Goal: Use online tool/utility: Utilize a website feature to perform a specific function

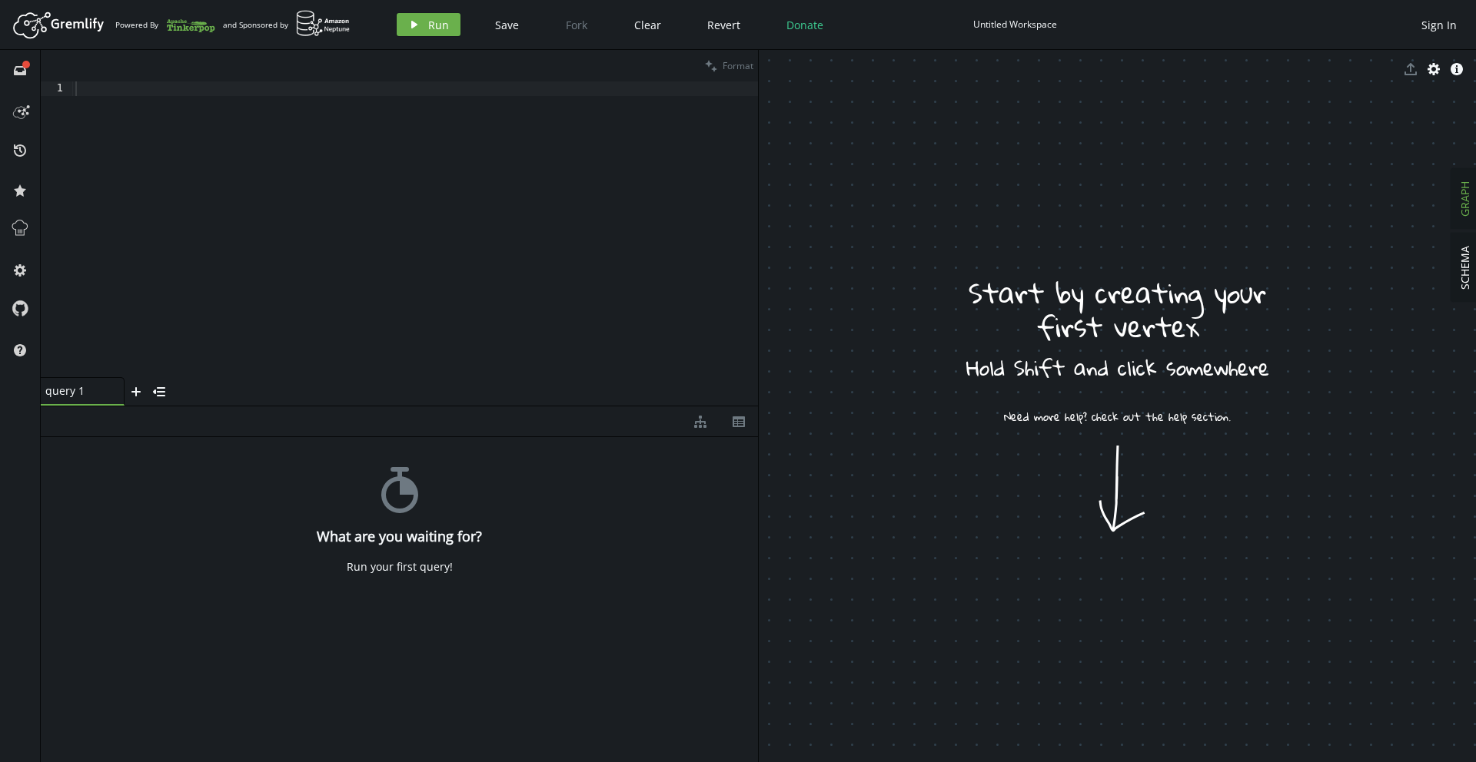
scroll to position [0, 1]
drag, startPoint x: 855, startPoint y: 351, endPoint x: 901, endPoint y: 470, distance: 127.0
click at [1467, 261] on span "SCHEMA" at bounding box center [1463, 268] width 15 height 44
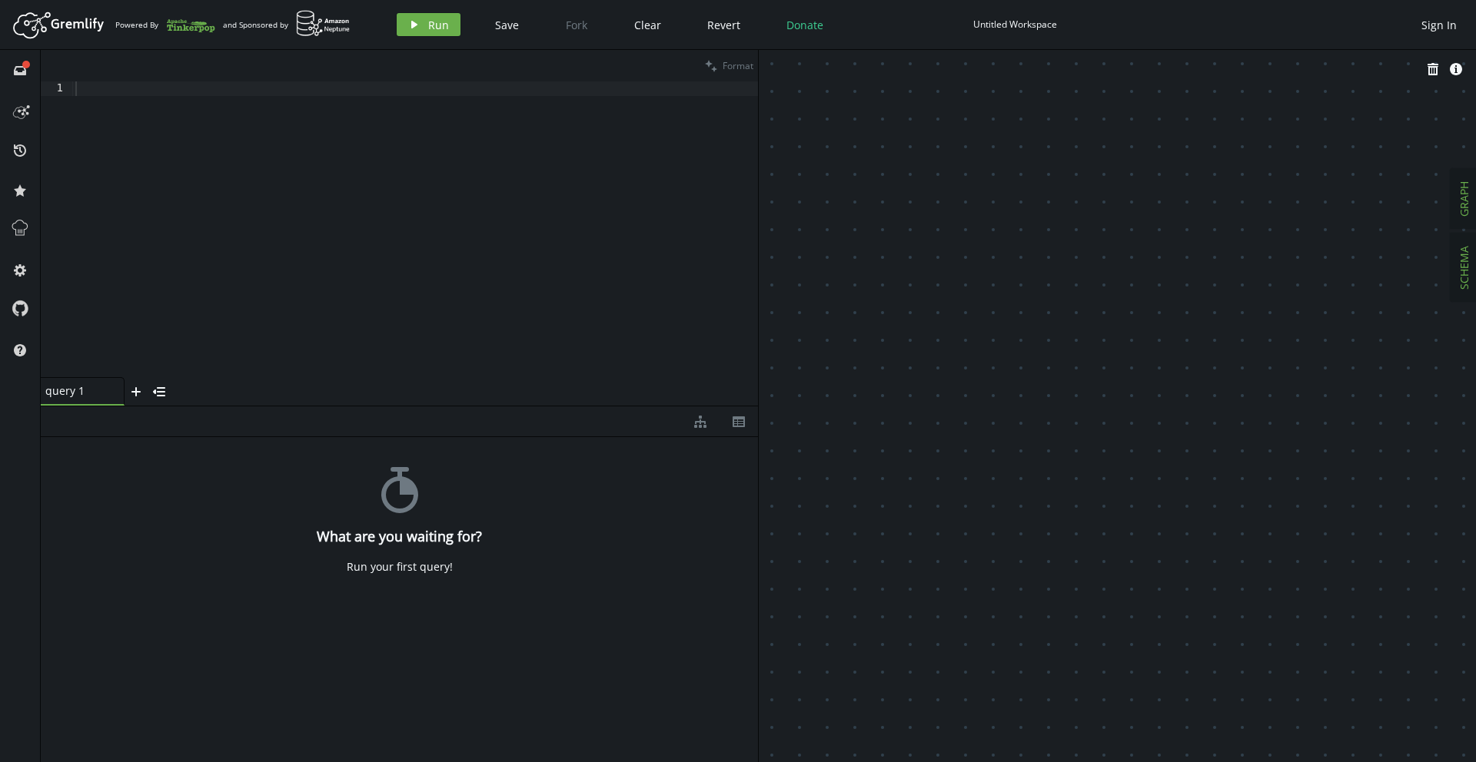
click at [1461, 207] on span "GRAPH" at bounding box center [1463, 198] width 15 height 35
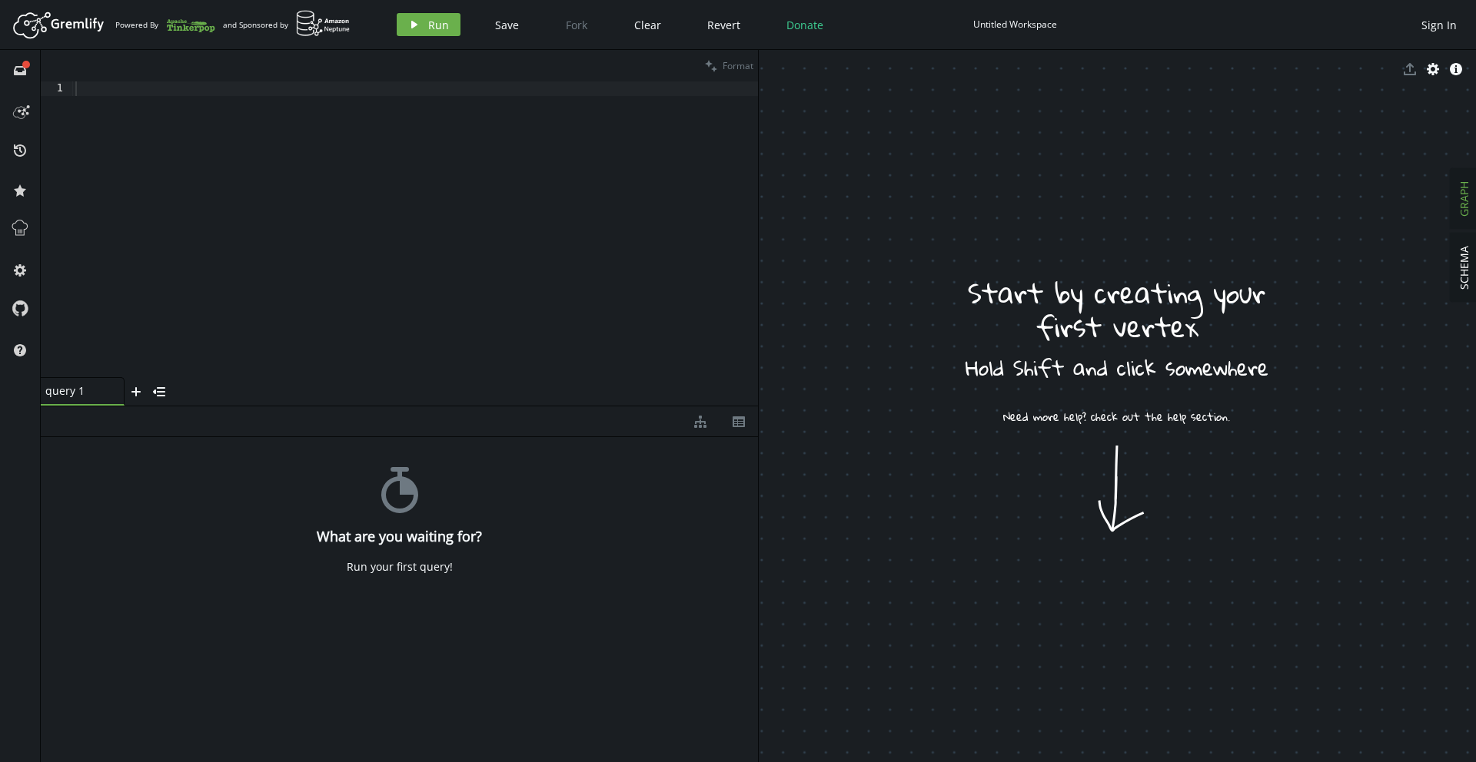
drag, startPoint x: 825, startPoint y: 185, endPoint x: 895, endPoint y: 190, distance: 70.1
drag, startPoint x: 867, startPoint y: 172, endPoint x: 865, endPoint y: 218, distance: 46.2
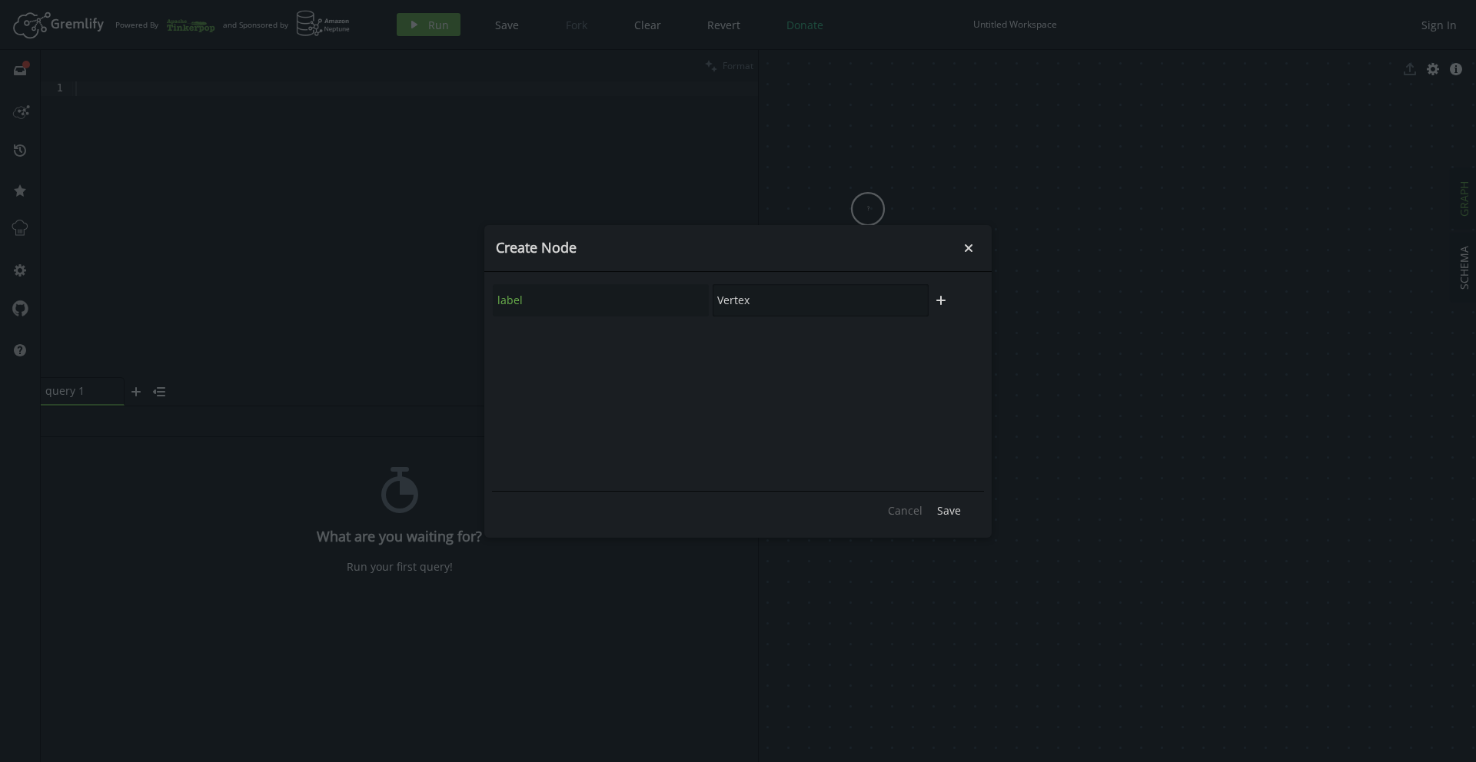
click at [764, 301] on input "Vertex" at bounding box center [820, 300] width 216 height 32
click at [691, 297] on div "label Vertex" at bounding box center [710, 301] width 437 height 34
type input "Customer"
click at [953, 510] on span "Save" at bounding box center [949, 510] width 24 height 15
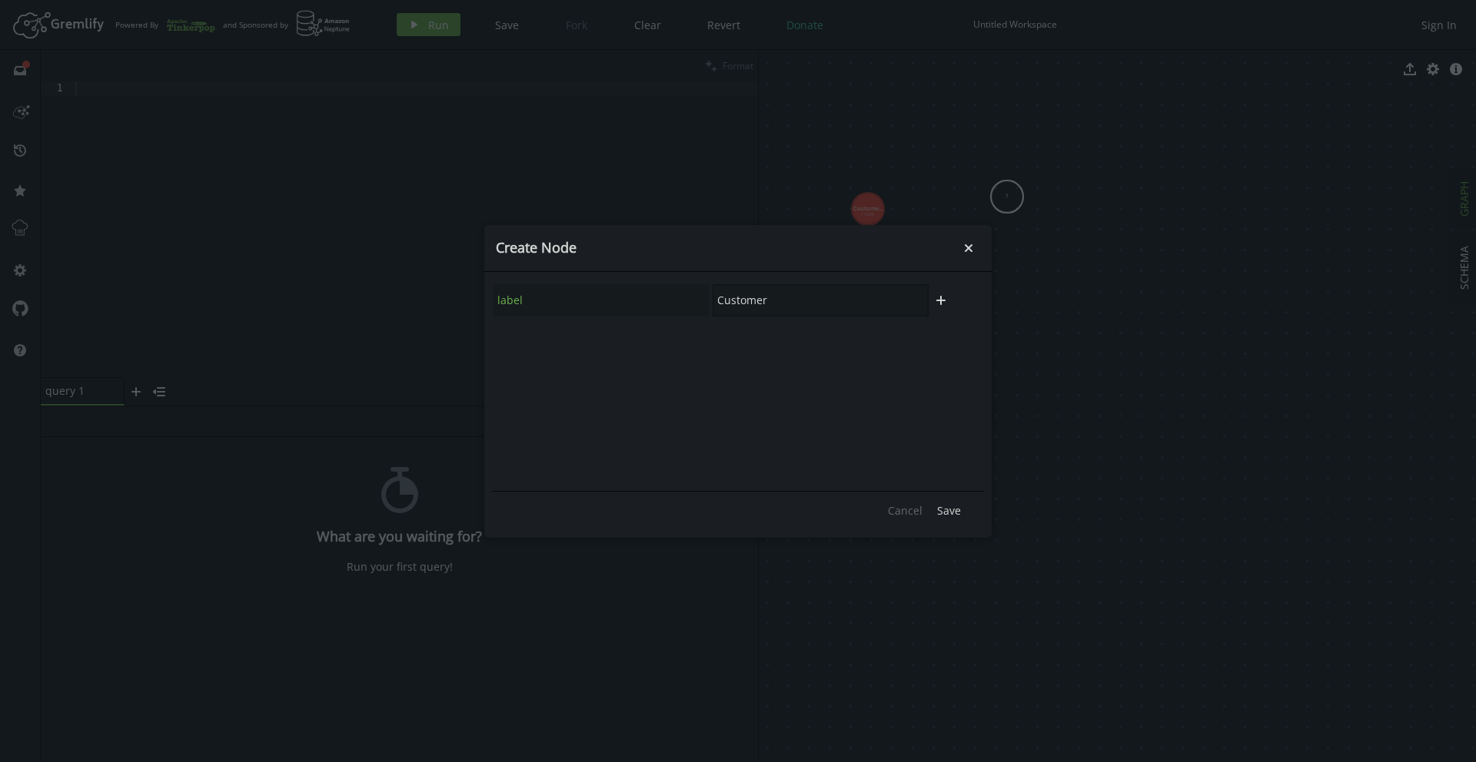
click at [756, 306] on input "Customer" at bounding box center [820, 300] width 216 height 32
type input "Order"
click at [958, 516] on span "Save" at bounding box center [949, 510] width 24 height 15
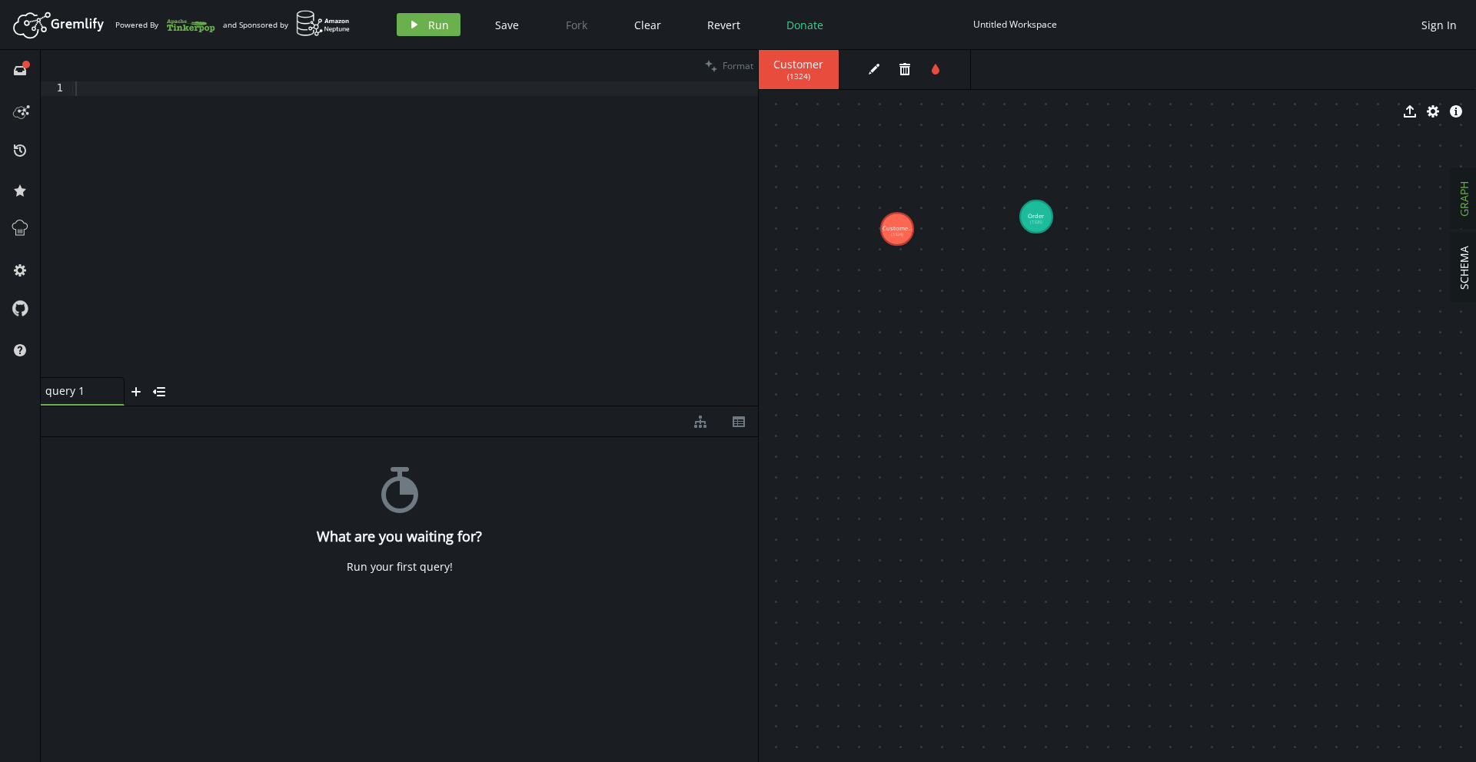
drag, startPoint x: 885, startPoint y: 204, endPoint x: 1113, endPoint y: 210, distance: 227.5
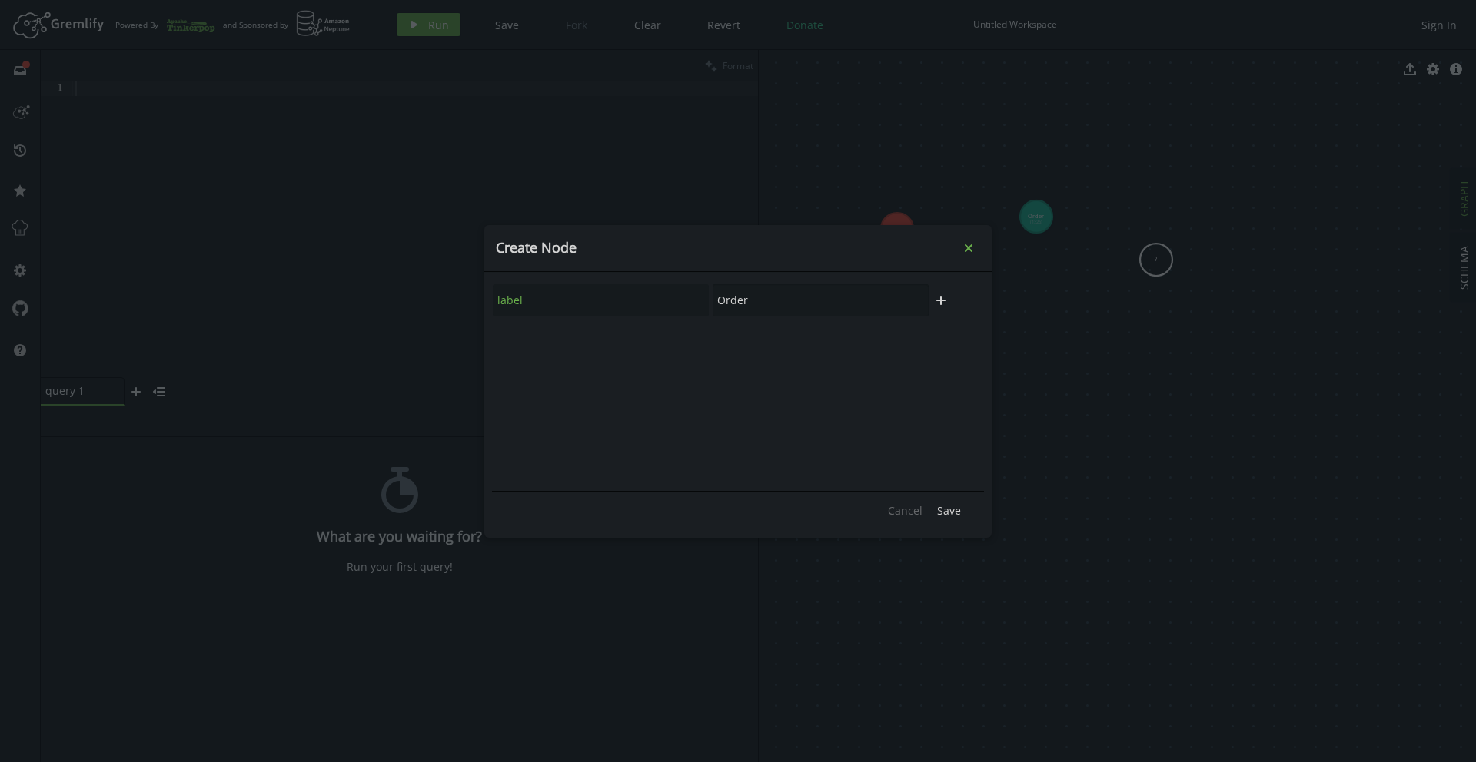
click at [969, 250] on icon "small-cross" at bounding box center [968, 248] width 15 height 15
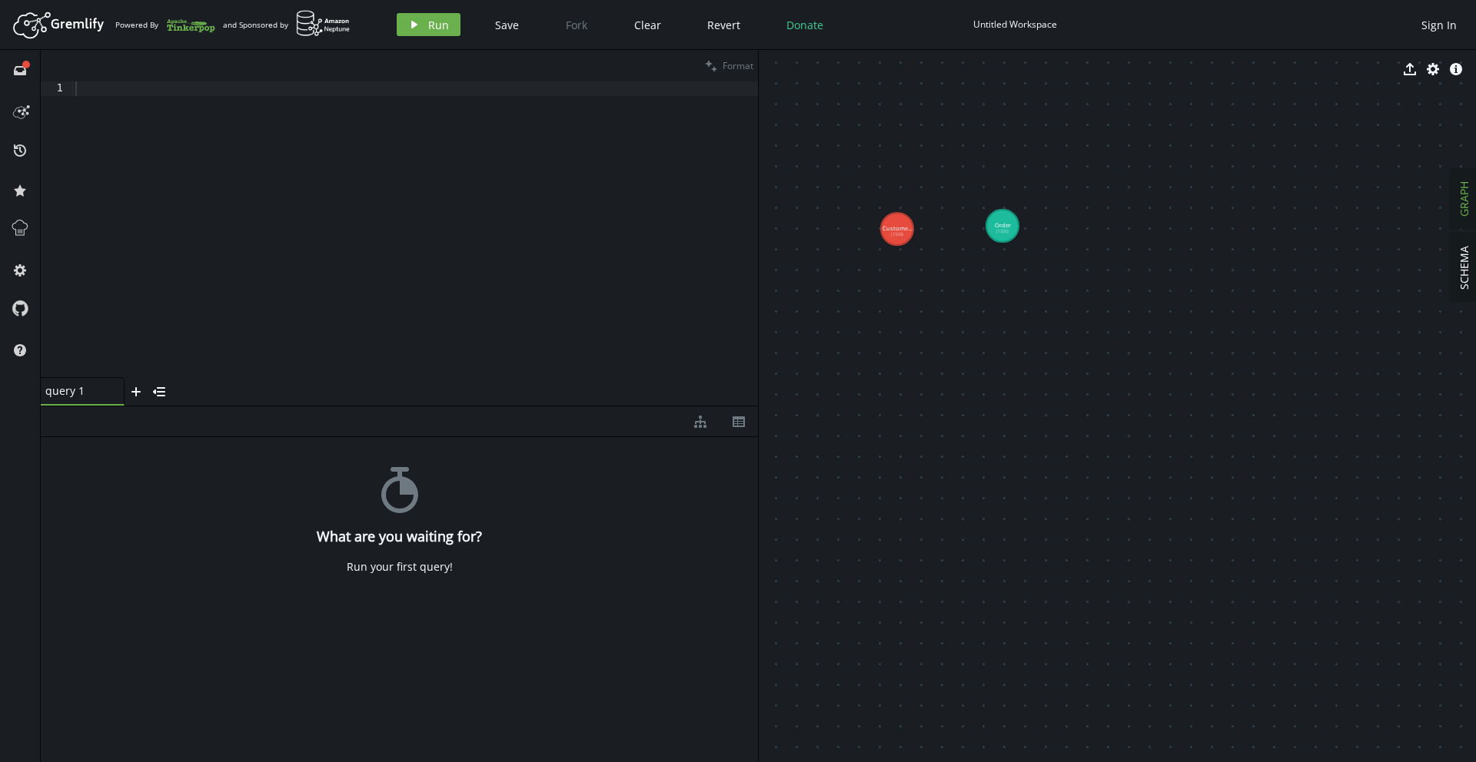
drag, startPoint x: 1031, startPoint y: 212, endPoint x: 922, endPoint y: 241, distance: 112.0
drag, startPoint x: 905, startPoint y: 228, endPoint x: 994, endPoint y: 228, distance: 89.9
drag, startPoint x: 996, startPoint y: 228, endPoint x: 908, endPoint y: 231, distance: 88.4
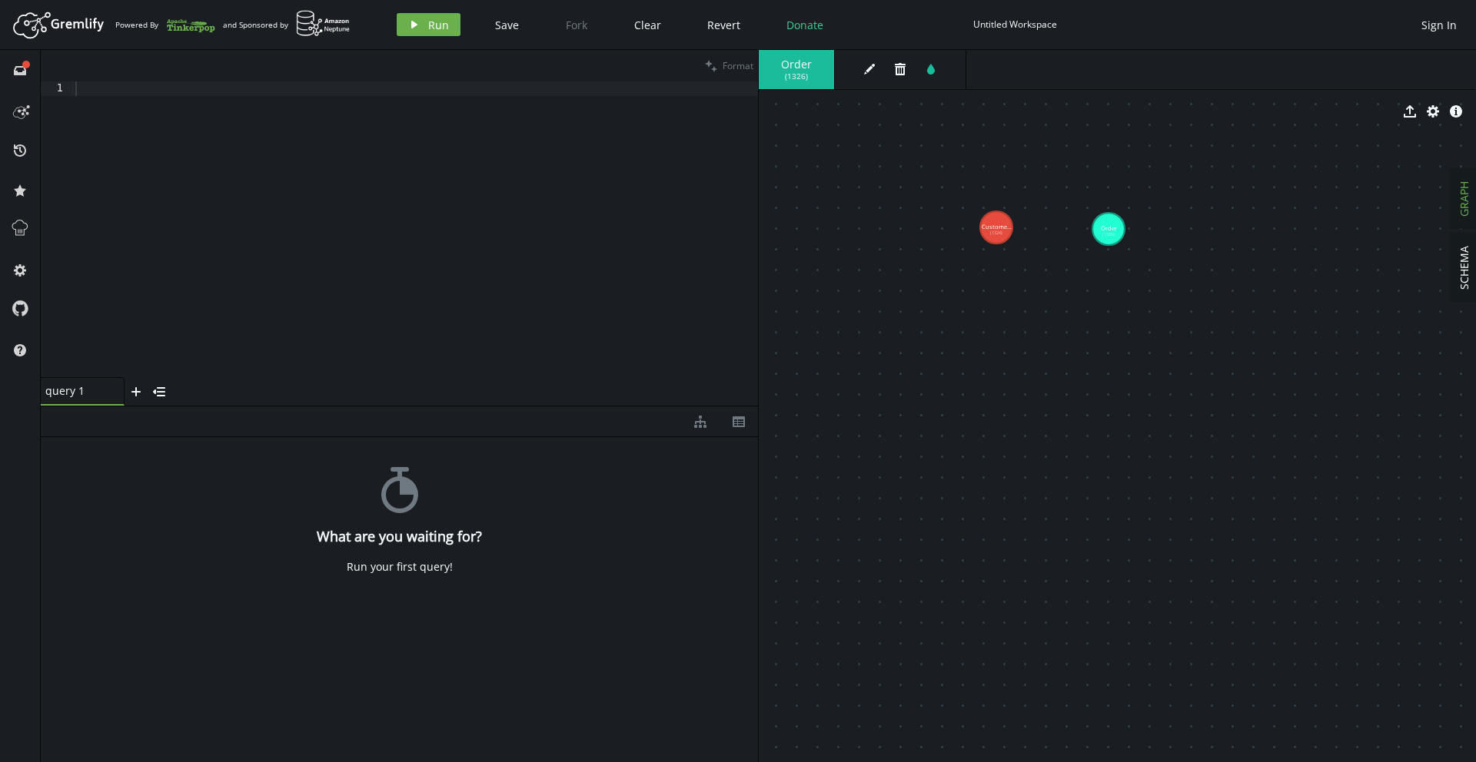
drag, startPoint x: 908, startPoint y: 231, endPoint x: 1108, endPoint y: 229, distance: 200.6
click at [870, 71] on icon "edit" at bounding box center [869, 69] width 12 height 12
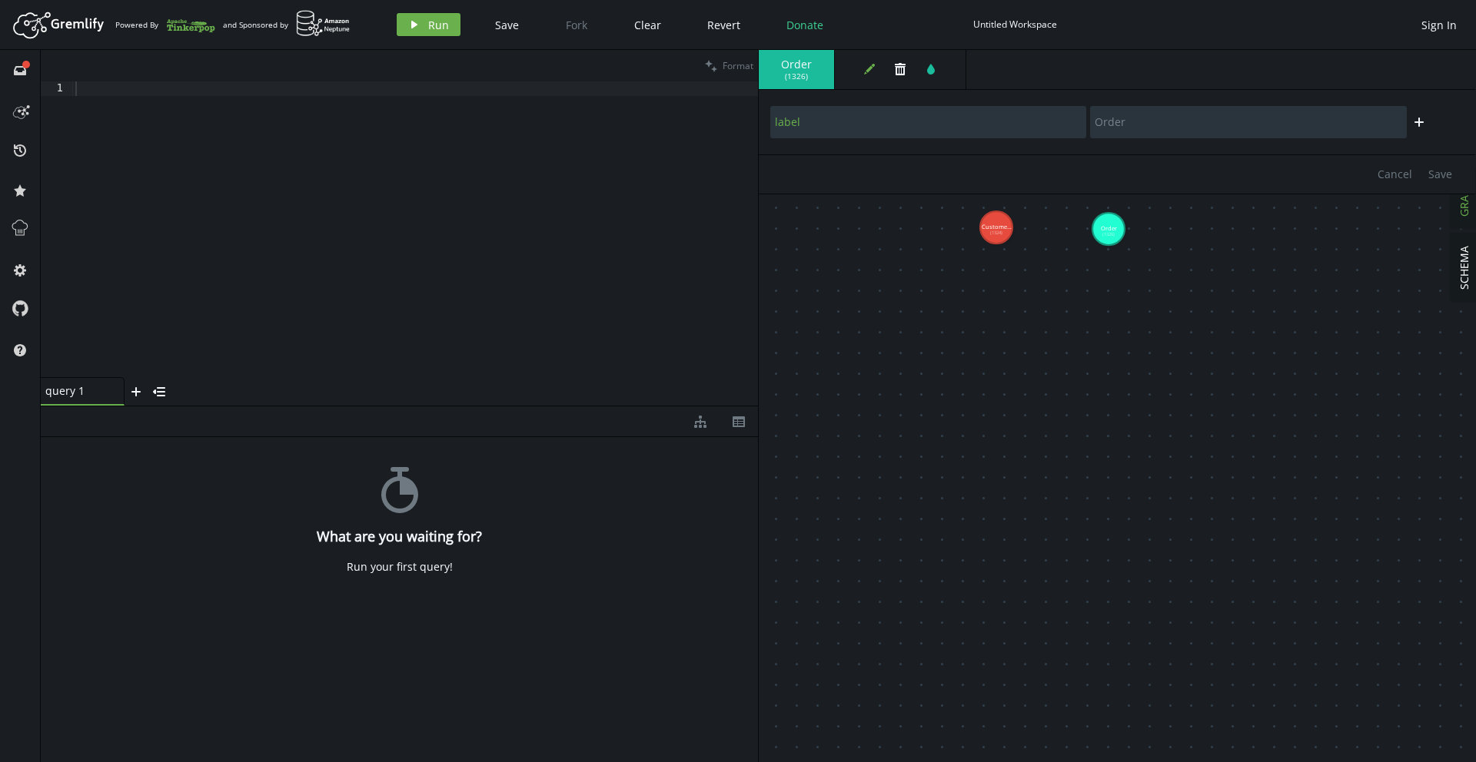
click at [1421, 119] on icon "plus" at bounding box center [1419, 122] width 12 height 12
click at [1420, 164] on icon "trash" at bounding box center [1419, 164] width 12 height 12
click at [1388, 182] on button "Cancel" at bounding box center [1394, 174] width 50 height 23
drag, startPoint x: 1345, startPoint y: 263, endPoint x: 1373, endPoint y: 257, distance: 28.3
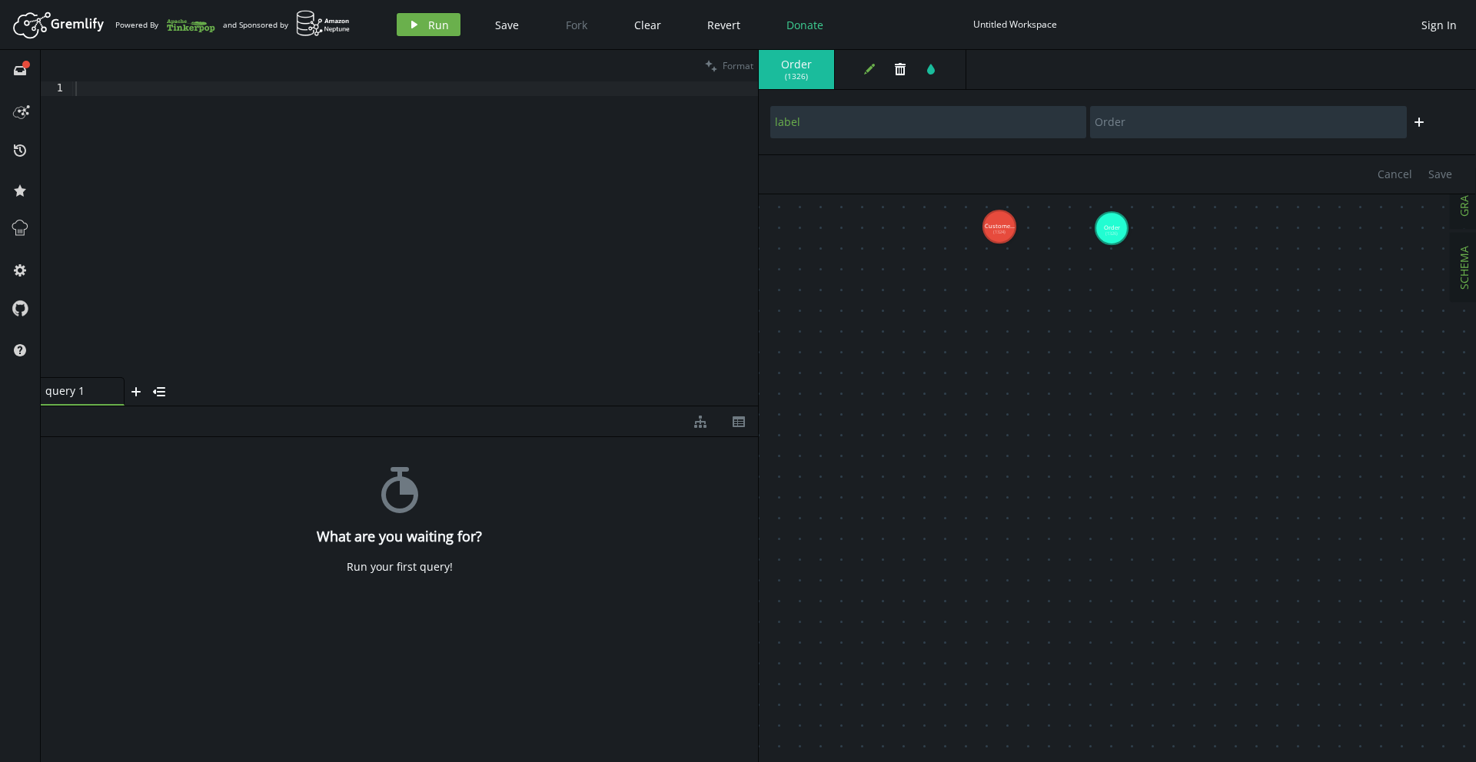
click at [1465, 266] on span "SCHEMA" at bounding box center [1463, 268] width 15 height 44
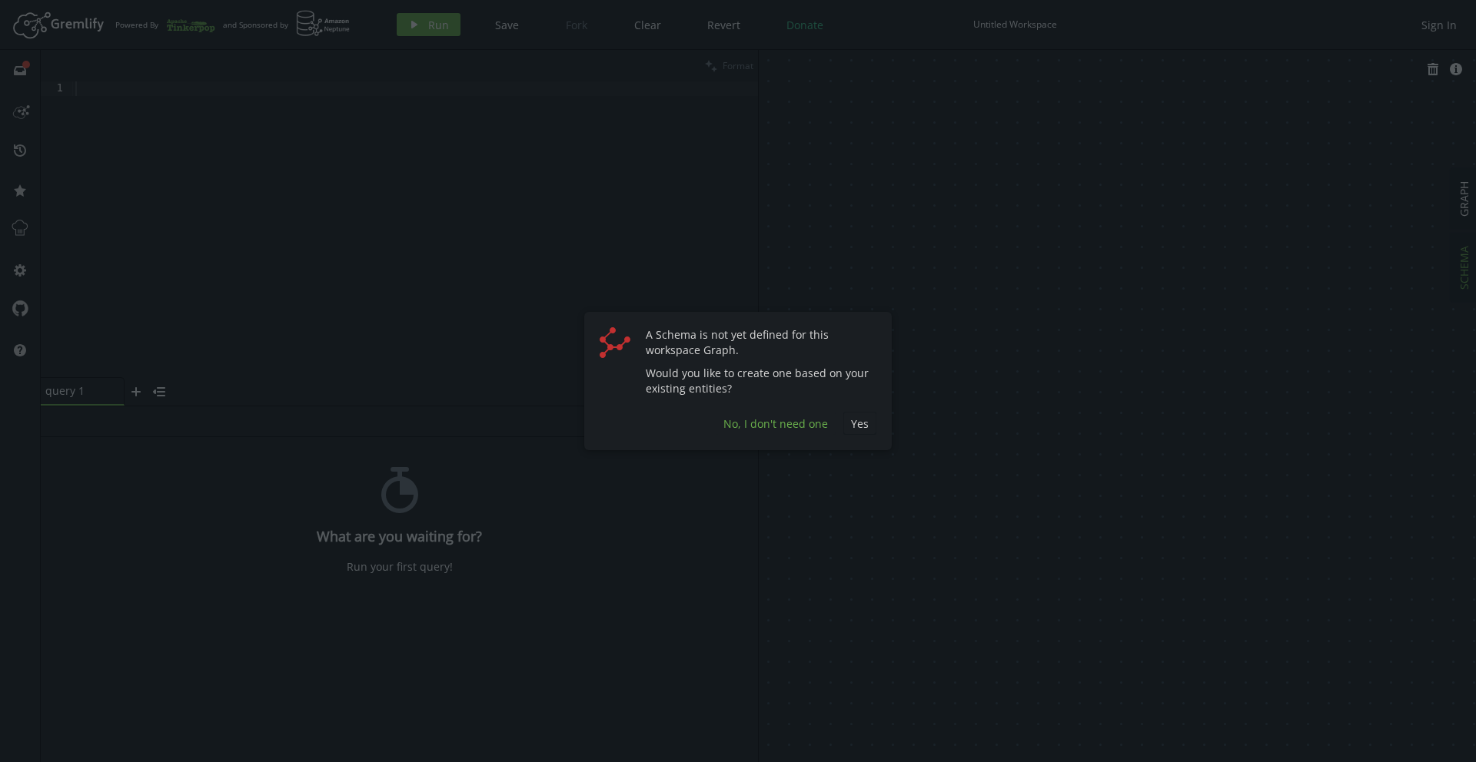
click at [804, 427] on span "No, I don't need one" at bounding box center [775, 424] width 105 height 15
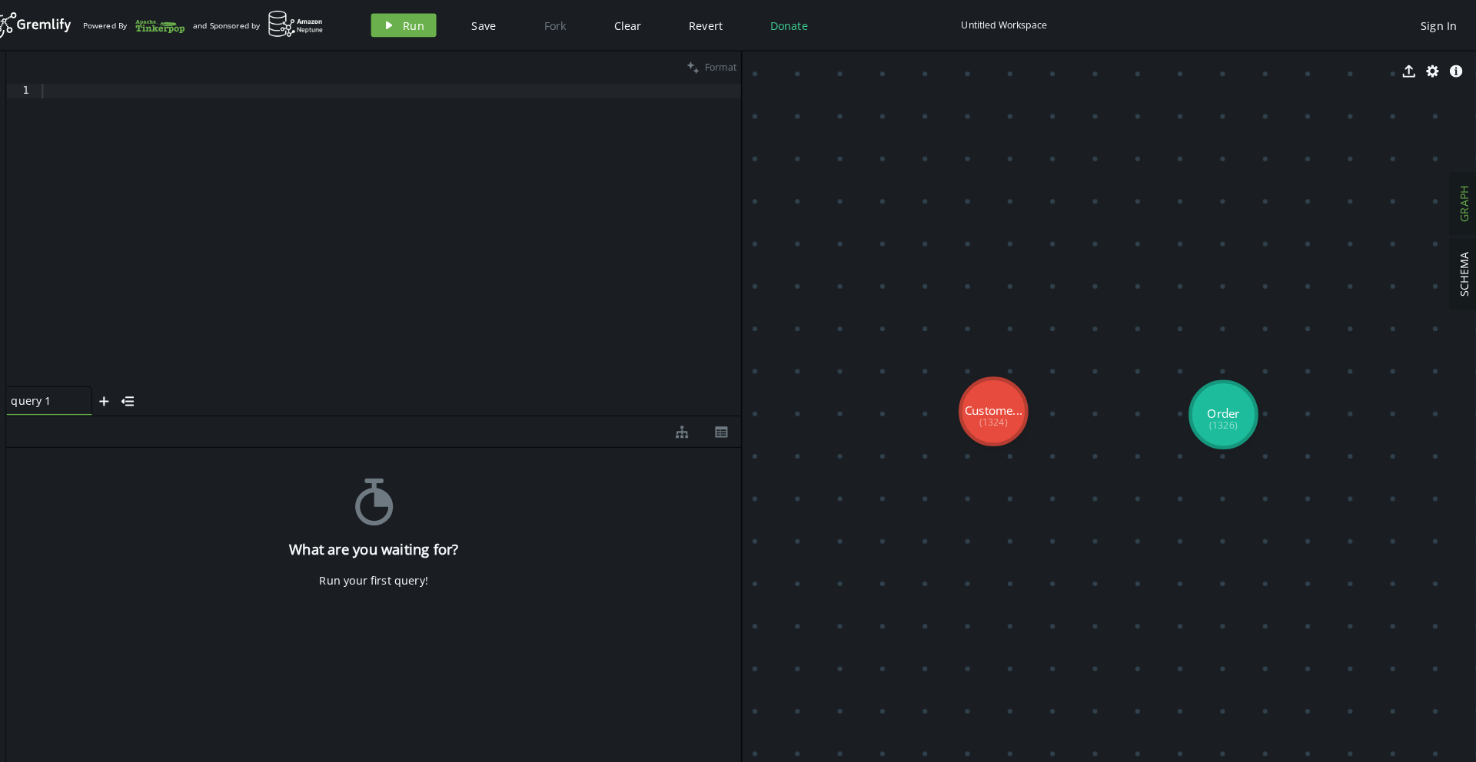
scroll to position [0, 0]
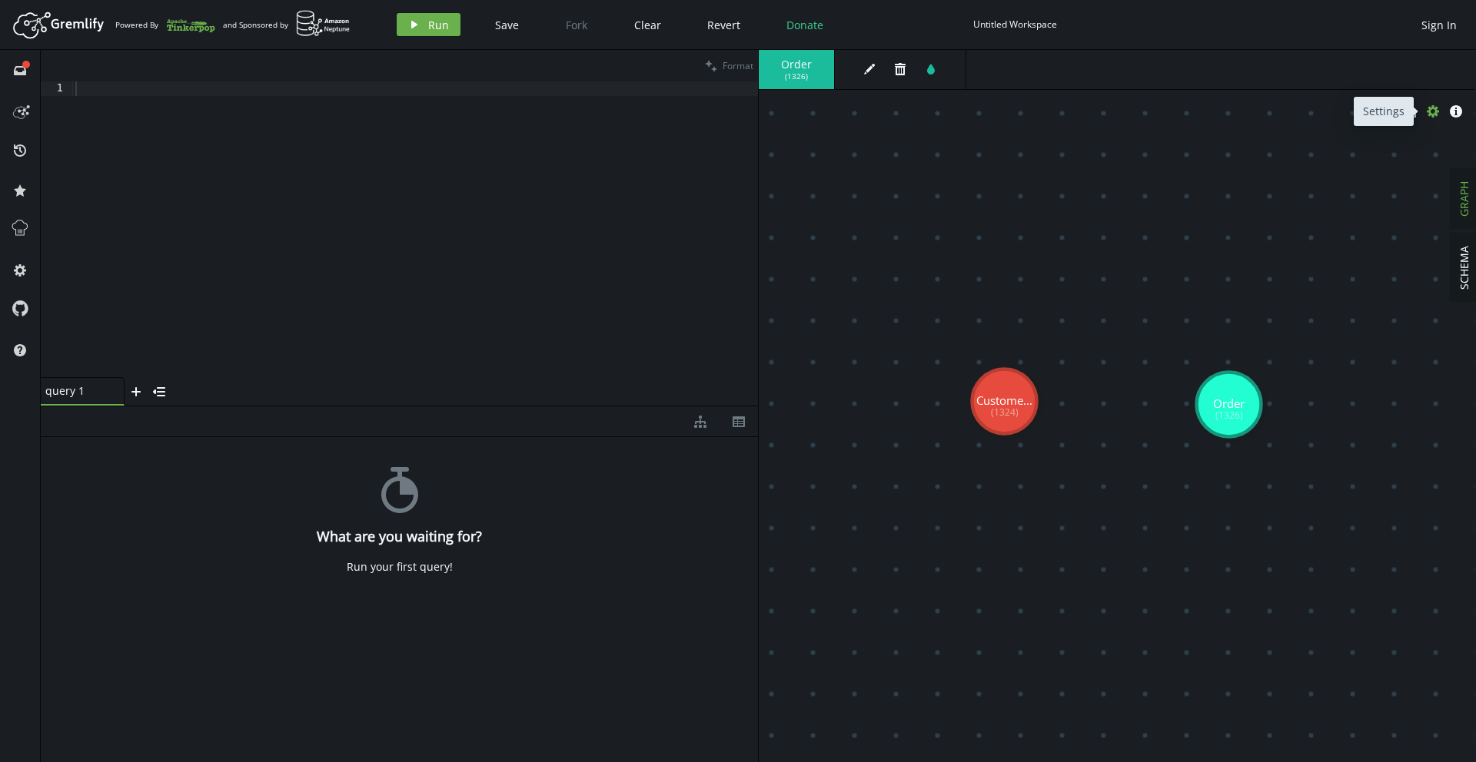
click at [1433, 115] on icon "button" at bounding box center [1432, 111] width 12 height 12
click at [776, 231] on icon "caret-right" at bounding box center [771, 231] width 12 height 12
click at [797, 235] on span "Edges" at bounding box center [798, 231] width 31 height 15
click at [798, 233] on span "Edges" at bounding box center [798, 231] width 31 height 15
drag, startPoint x: 826, startPoint y: 201, endPoint x: 892, endPoint y: 203, distance: 66.1
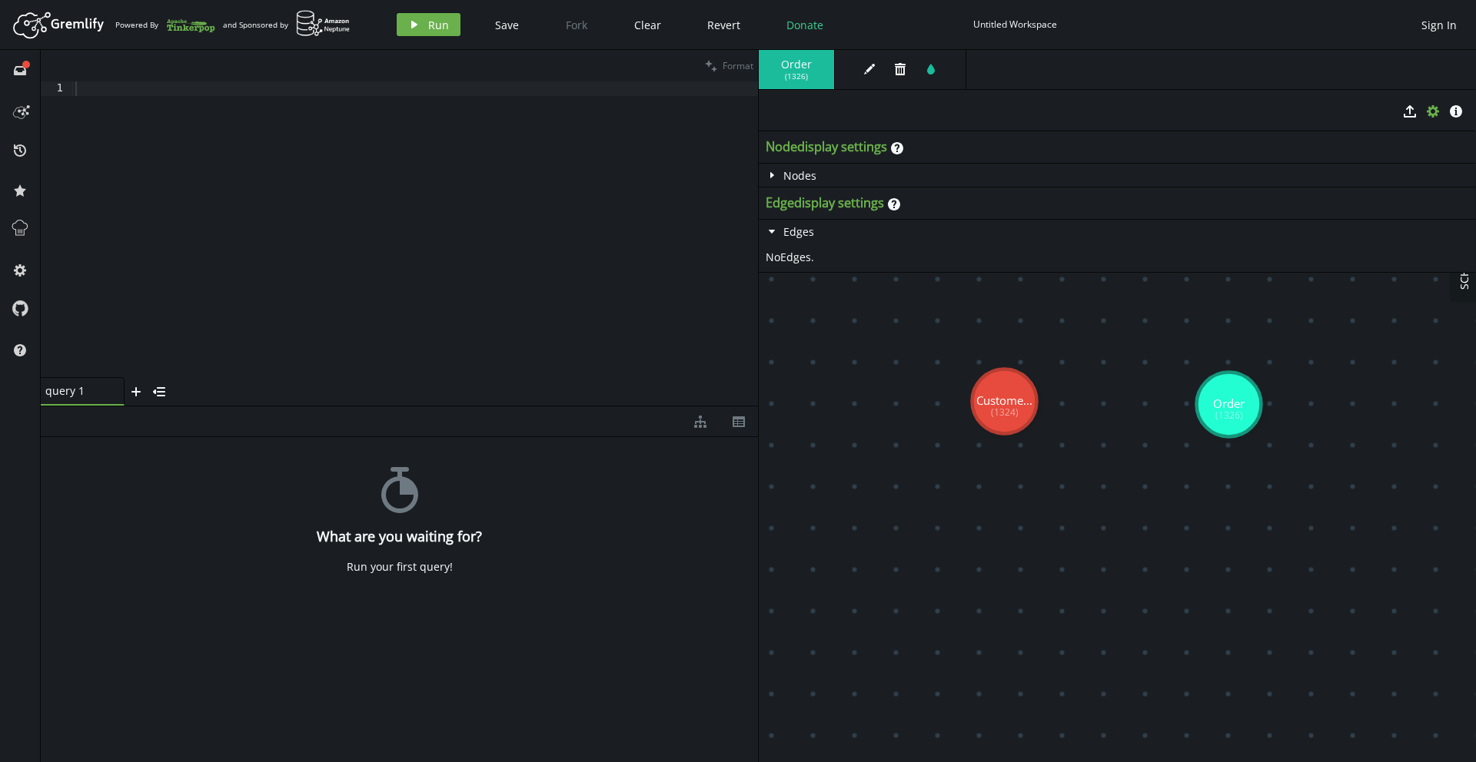
click at [833, 201] on h3 "Edge display settings" at bounding box center [824, 203] width 118 height 16
click at [896, 203] on icon at bounding box center [894, 204] width 12 height 12
click at [798, 232] on span "Edges" at bounding box center [798, 231] width 31 height 15
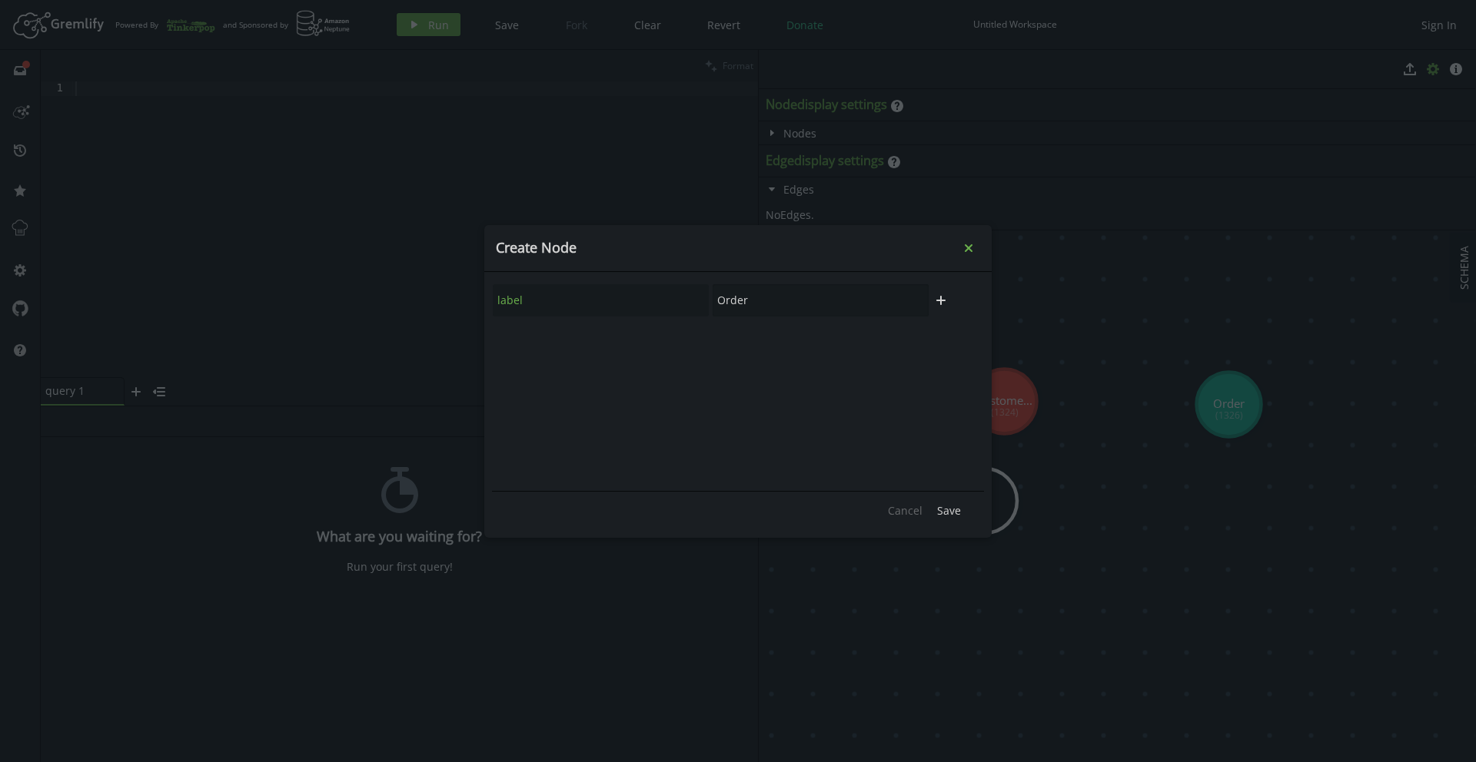
click at [968, 249] on icon "Close" at bounding box center [968, 248] width 8 height 8
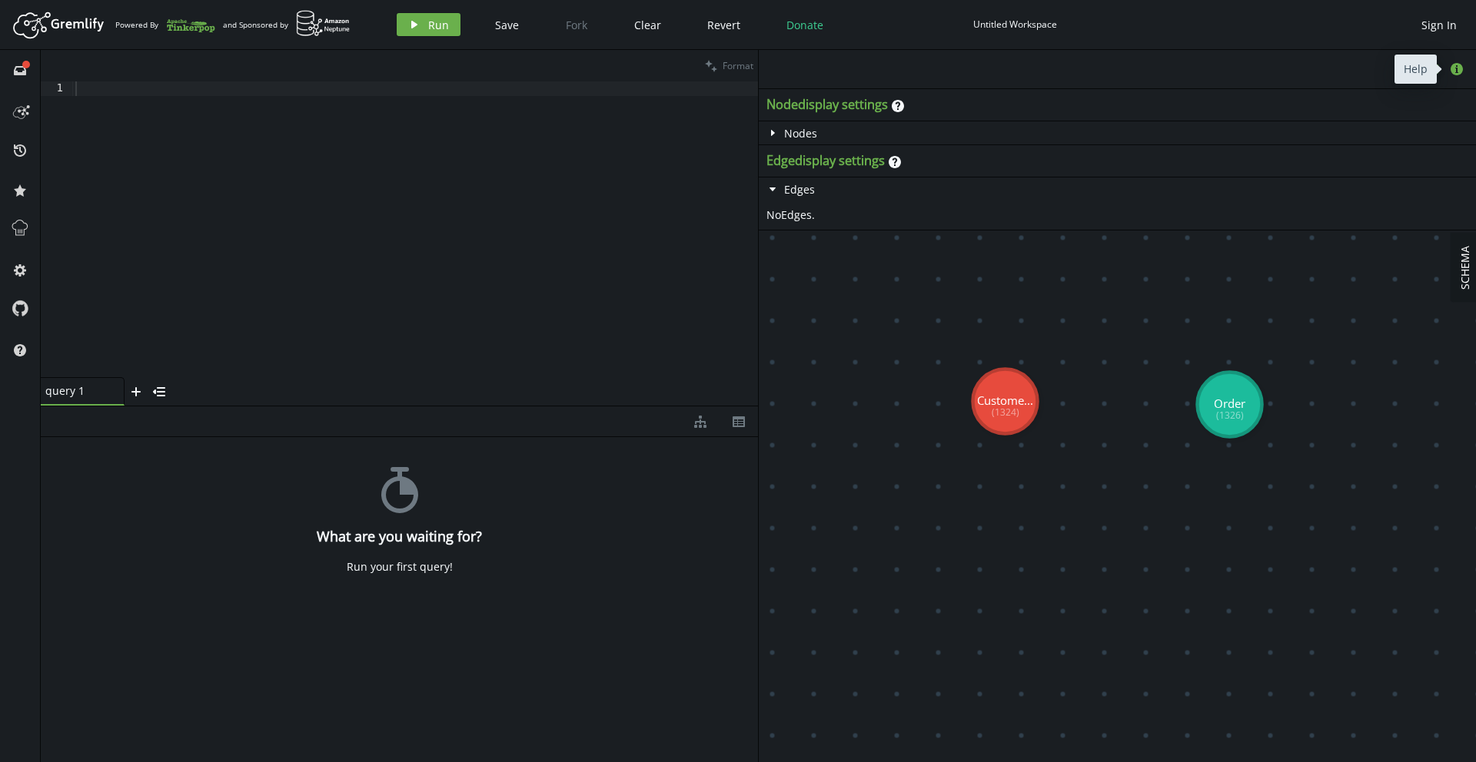
click at [1456, 71] on icon "info-sign" at bounding box center [1456, 69] width 12 height 12
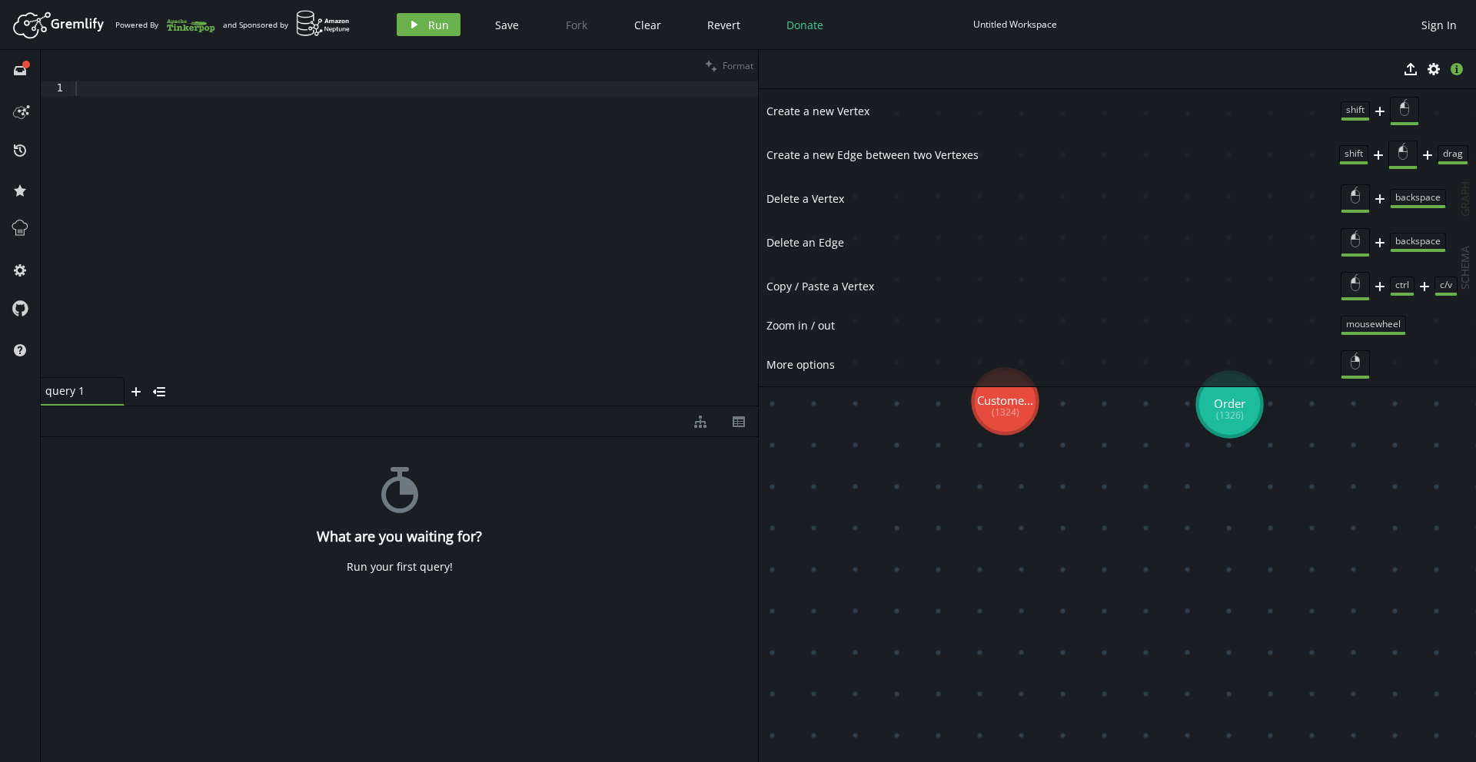
click at [795, 364] on span "More options" at bounding box center [1053, 365] width 574 height 14
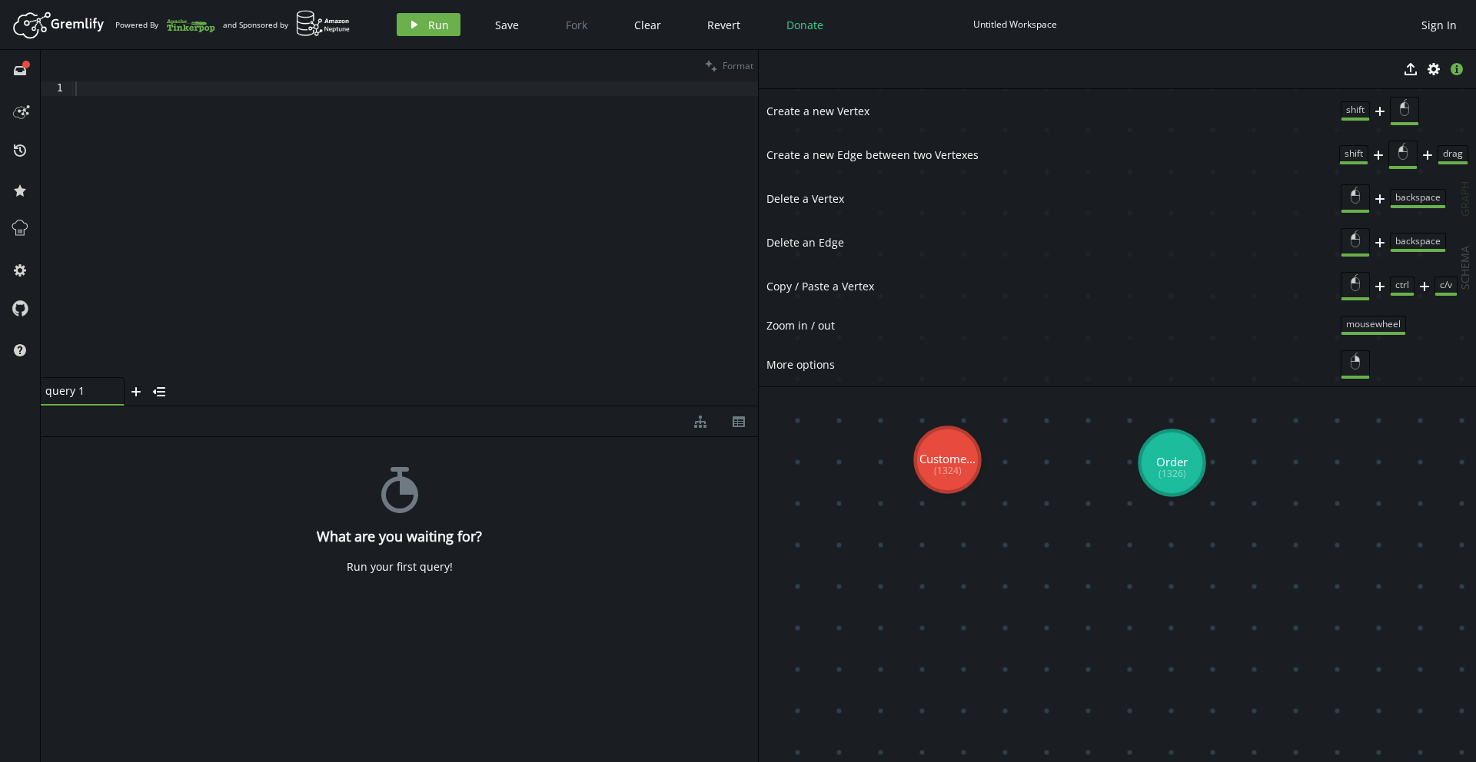
drag, startPoint x: 1040, startPoint y: 400, endPoint x: 982, endPoint y: 459, distance: 82.1
drag, startPoint x: 957, startPoint y: 459, endPoint x: 1137, endPoint y: 461, distance: 180.6
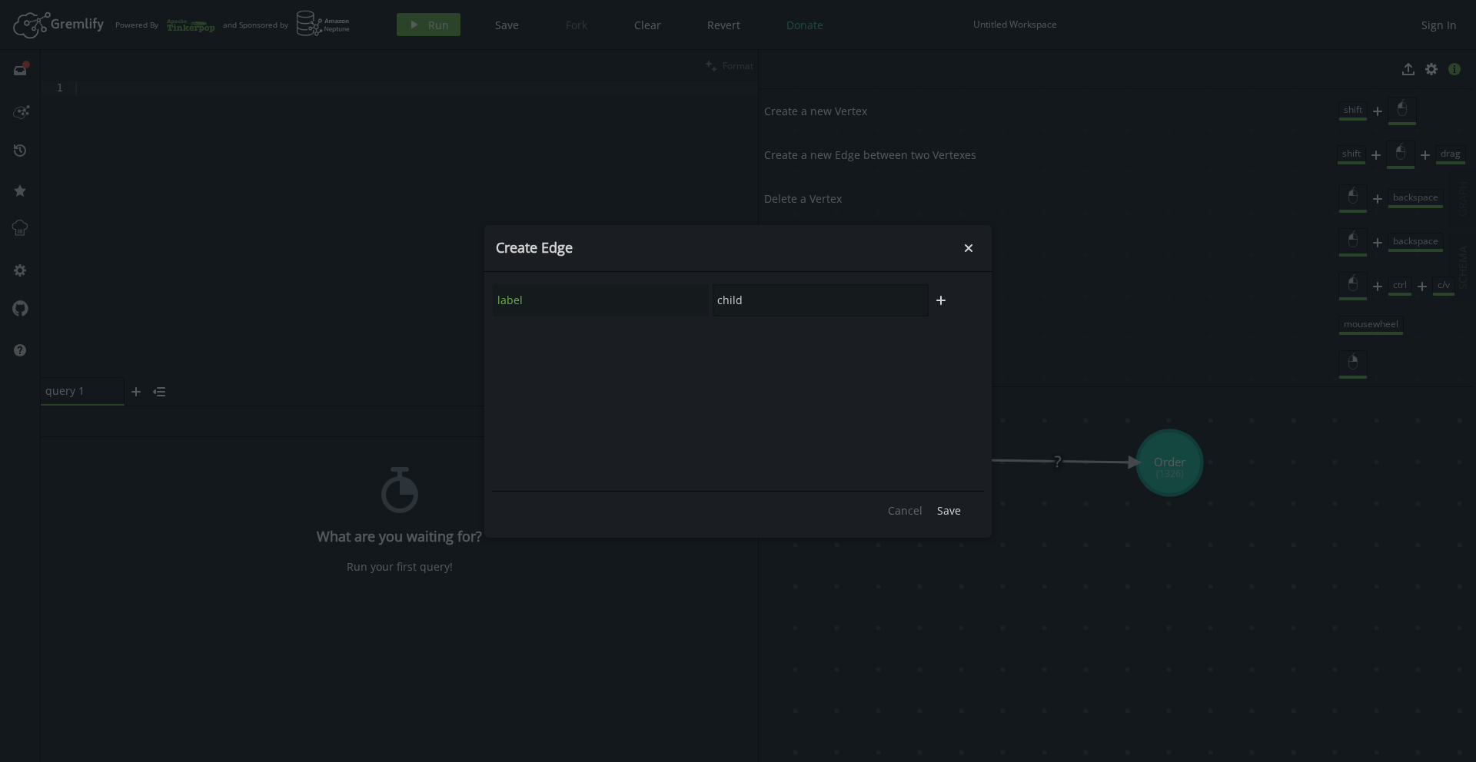
click at [706, 302] on div "label child" at bounding box center [710, 301] width 437 height 34
type input "HAS_PLACED"
click at [951, 510] on span "Save" at bounding box center [949, 510] width 24 height 15
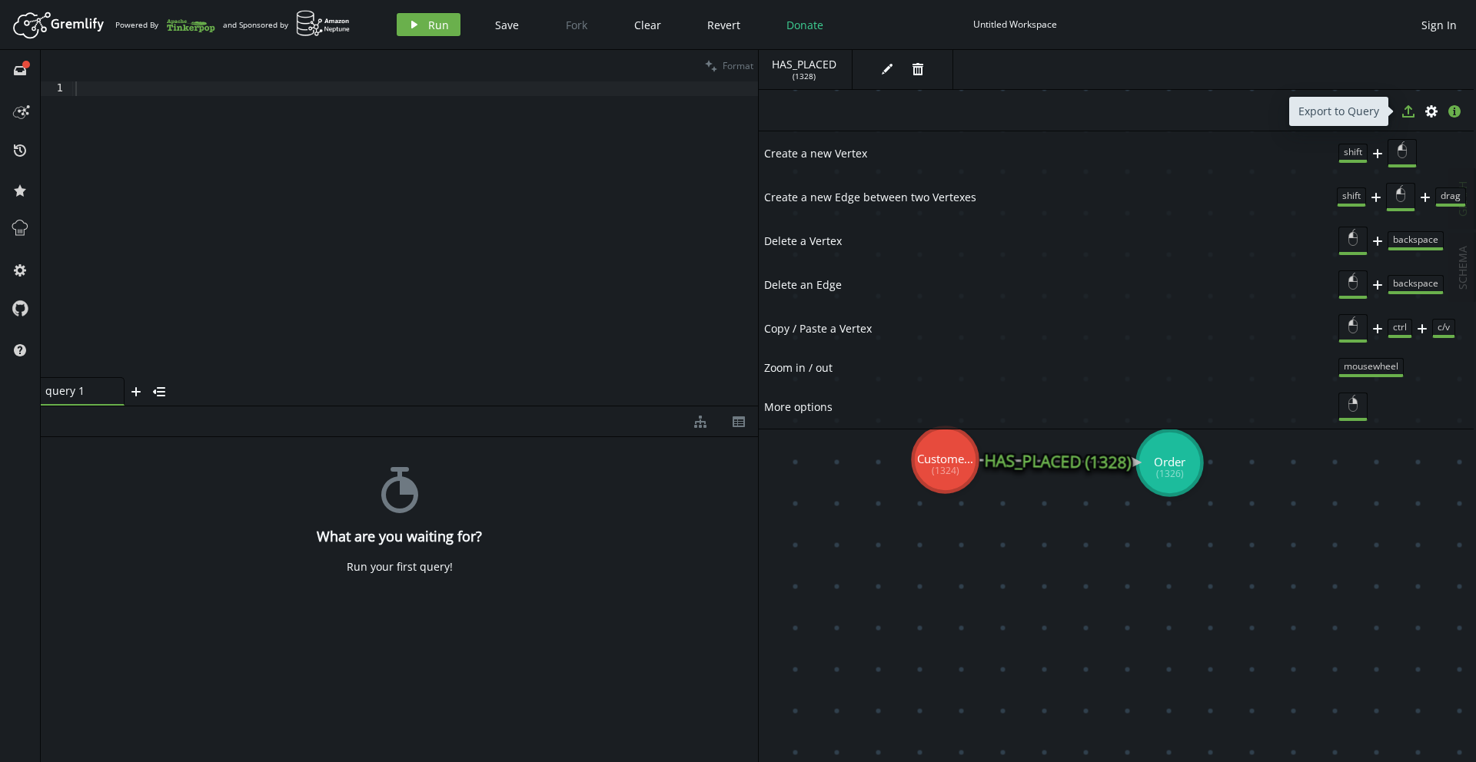
click at [1411, 111] on icon "export" at bounding box center [1408, 111] width 12 height 12
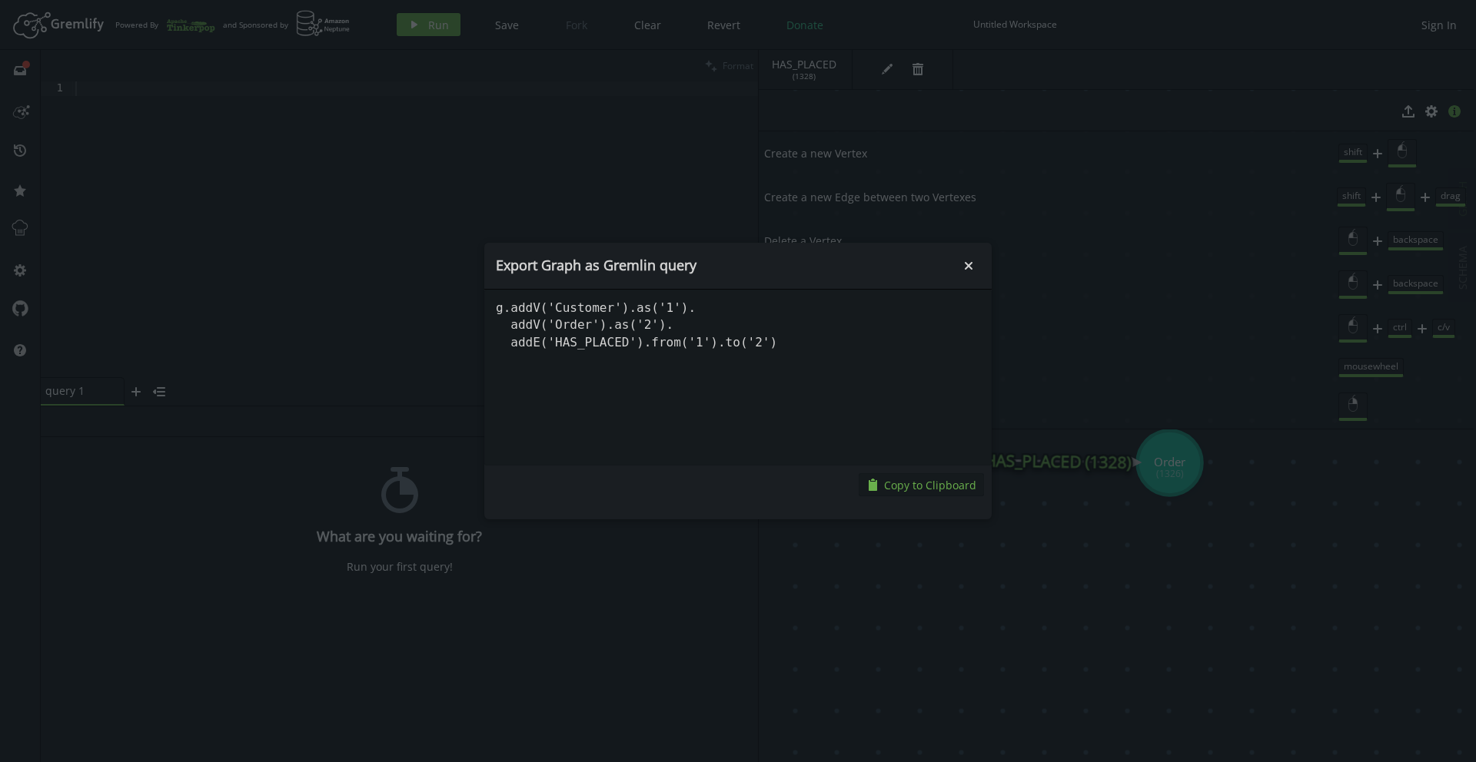
click at [936, 487] on span "Copy to Clipboard" at bounding box center [930, 485] width 92 height 15
click at [971, 262] on icon "Close" at bounding box center [968, 266] width 8 height 8
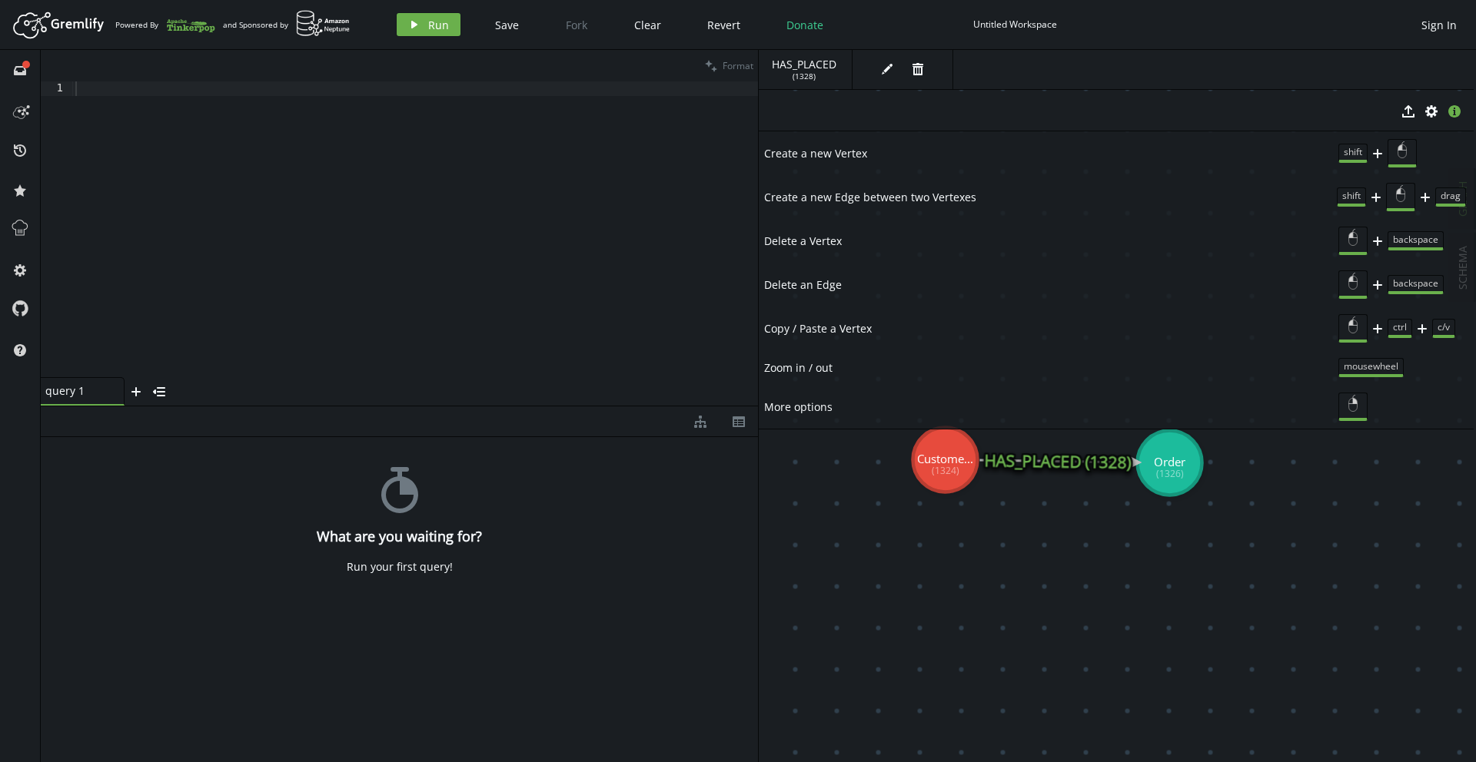
click at [475, 553] on div "stopwatch What are you waiting for? Run your first query!" at bounding box center [399, 595] width 717 height 317
click at [137, 390] on icon "button" at bounding box center [135, 391] width 9 height 9
click at [197, 390] on icon "small-cross" at bounding box center [197, 392] width 12 height 12
click at [1409, 109] on icon "export" at bounding box center [1408, 111] width 12 height 12
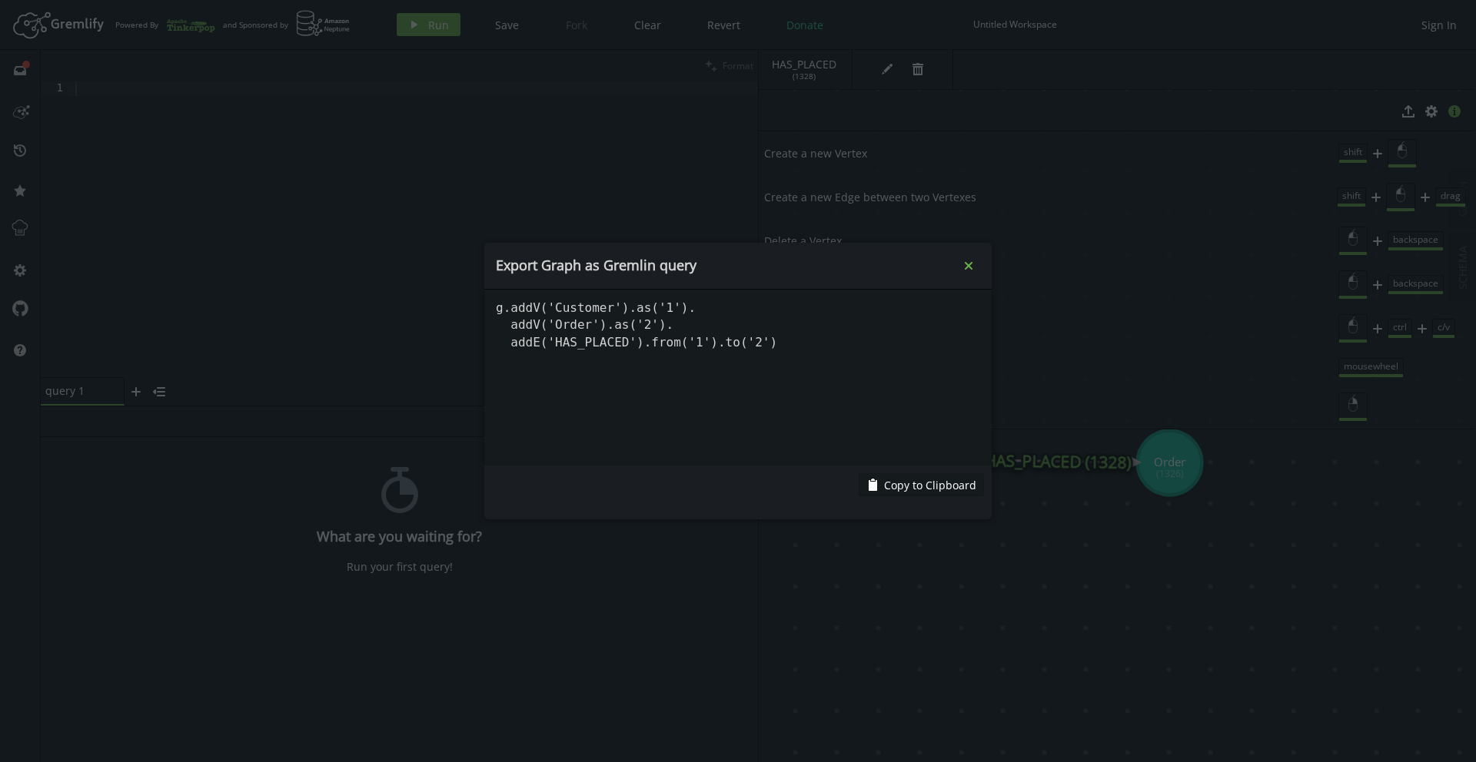
click at [970, 263] on icon "Close" at bounding box center [968, 266] width 8 height 8
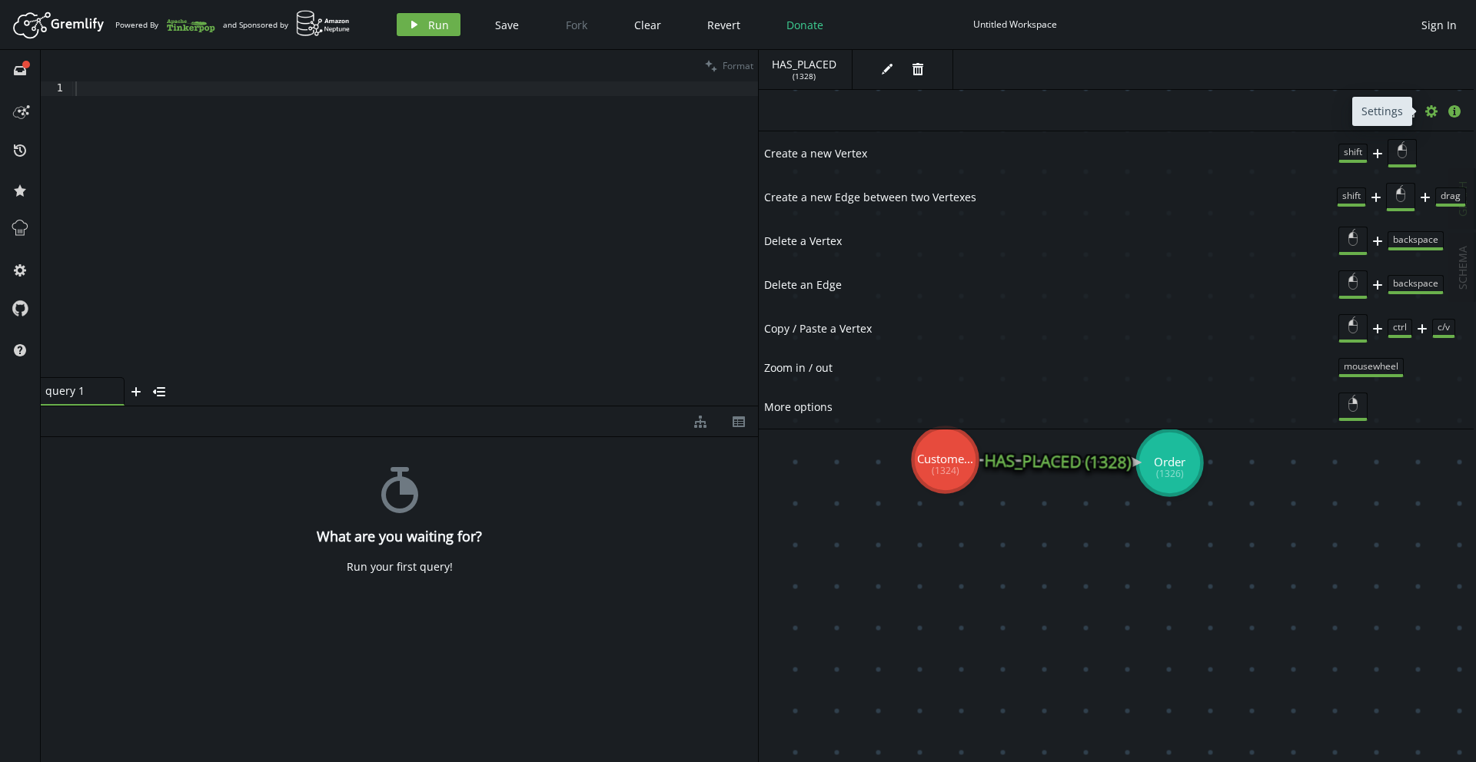
click at [1432, 111] on icon "cog" at bounding box center [1431, 111] width 12 height 12
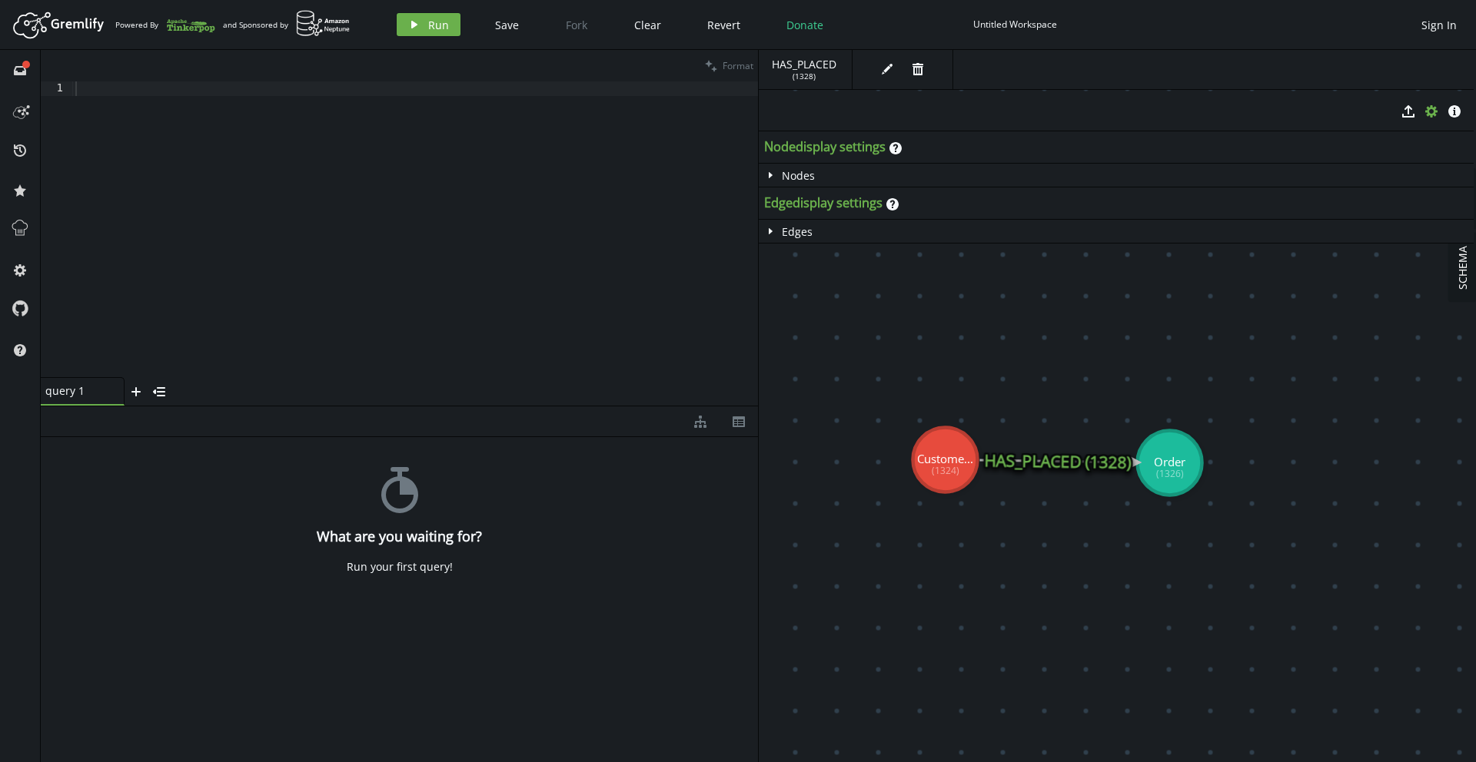
click at [109, 477] on div "stopwatch What are you waiting for? Run your first query!" at bounding box center [399, 595] width 717 height 317
click at [56, 394] on div "query 1" at bounding box center [75, 391] width 61 height 14
click at [102, 502] on div "stopwatch What are you waiting for? Run your first query!" at bounding box center [399, 595] width 717 height 317
click at [369, 562] on div "Run your first query!" at bounding box center [400, 567] width 106 height 14
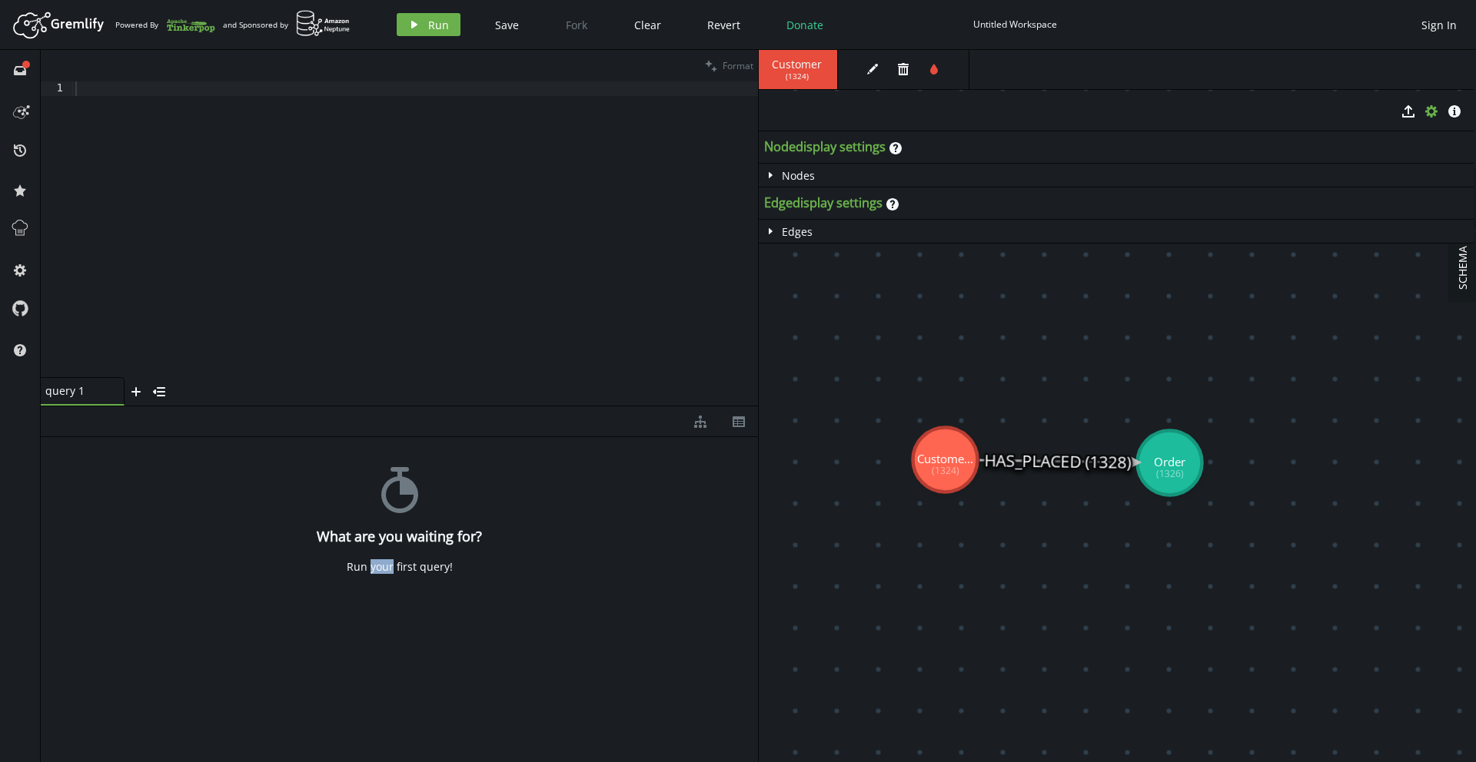
click at [369, 562] on div "Run your first query!" at bounding box center [400, 567] width 106 height 14
click at [336, 553] on div "stopwatch What are you waiting for? Run your first query!" at bounding box center [399, 595] width 717 height 317
click at [124, 81] on div at bounding box center [415, 243] width 686 height 325
click at [82, 94] on div at bounding box center [415, 243] width 686 height 325
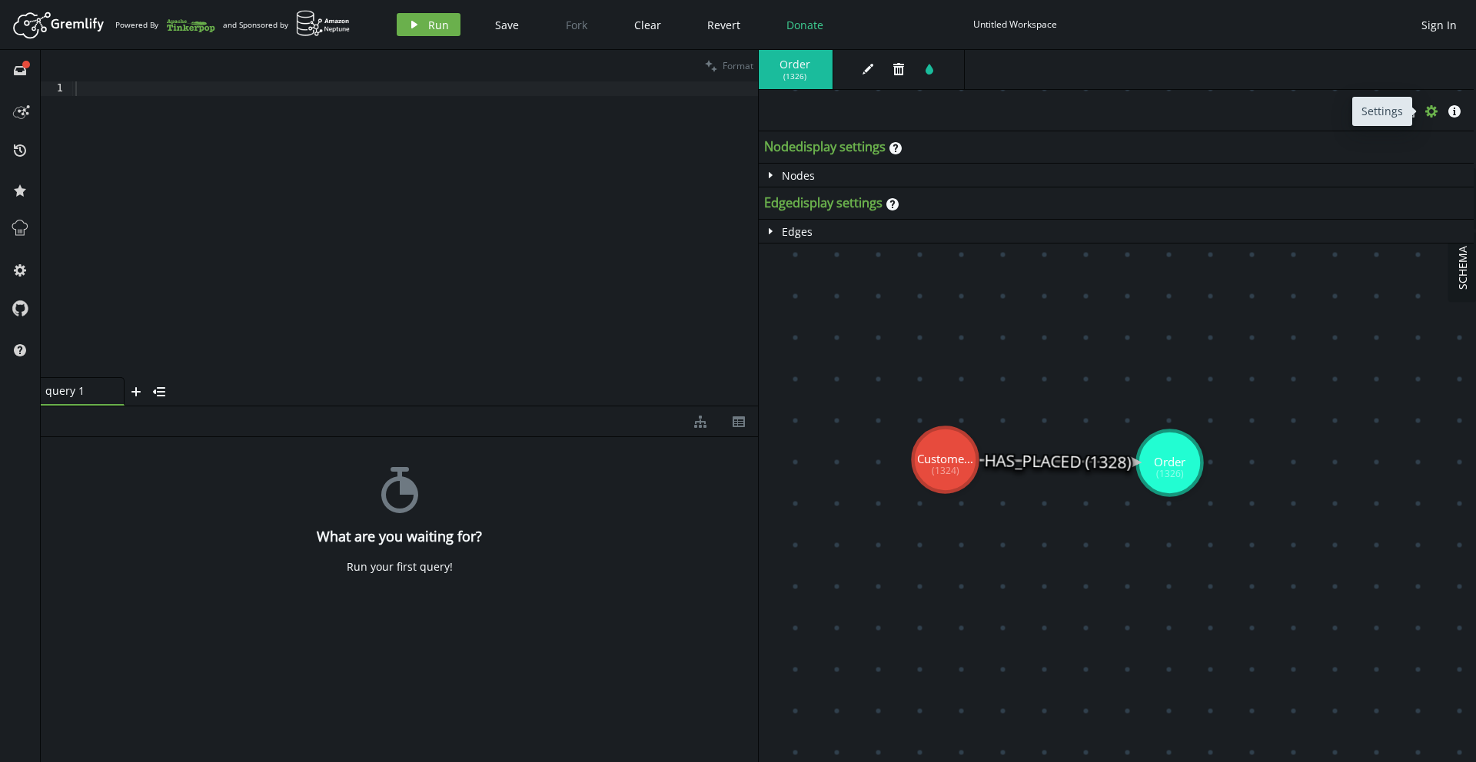
click at [1430, 112] on icon "cog" at bounding box center [1431, 111] width 12 height 12
click at [1454, 111] on icon "info-sign" at bounding box center [1454, 111] width 12 height 12
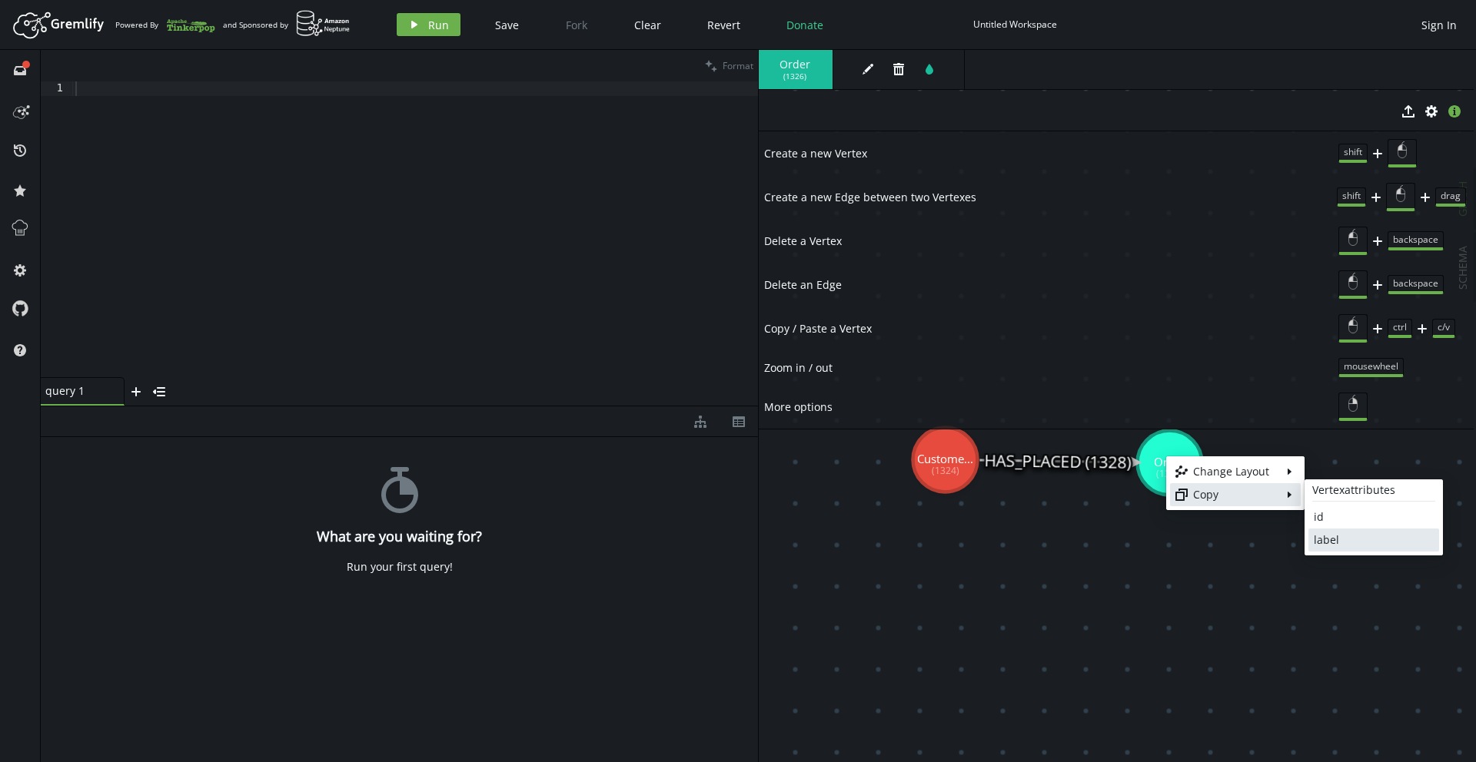
click at [1328, 542] on div "label" at bounding box center [1373, 540] width 120 height 15
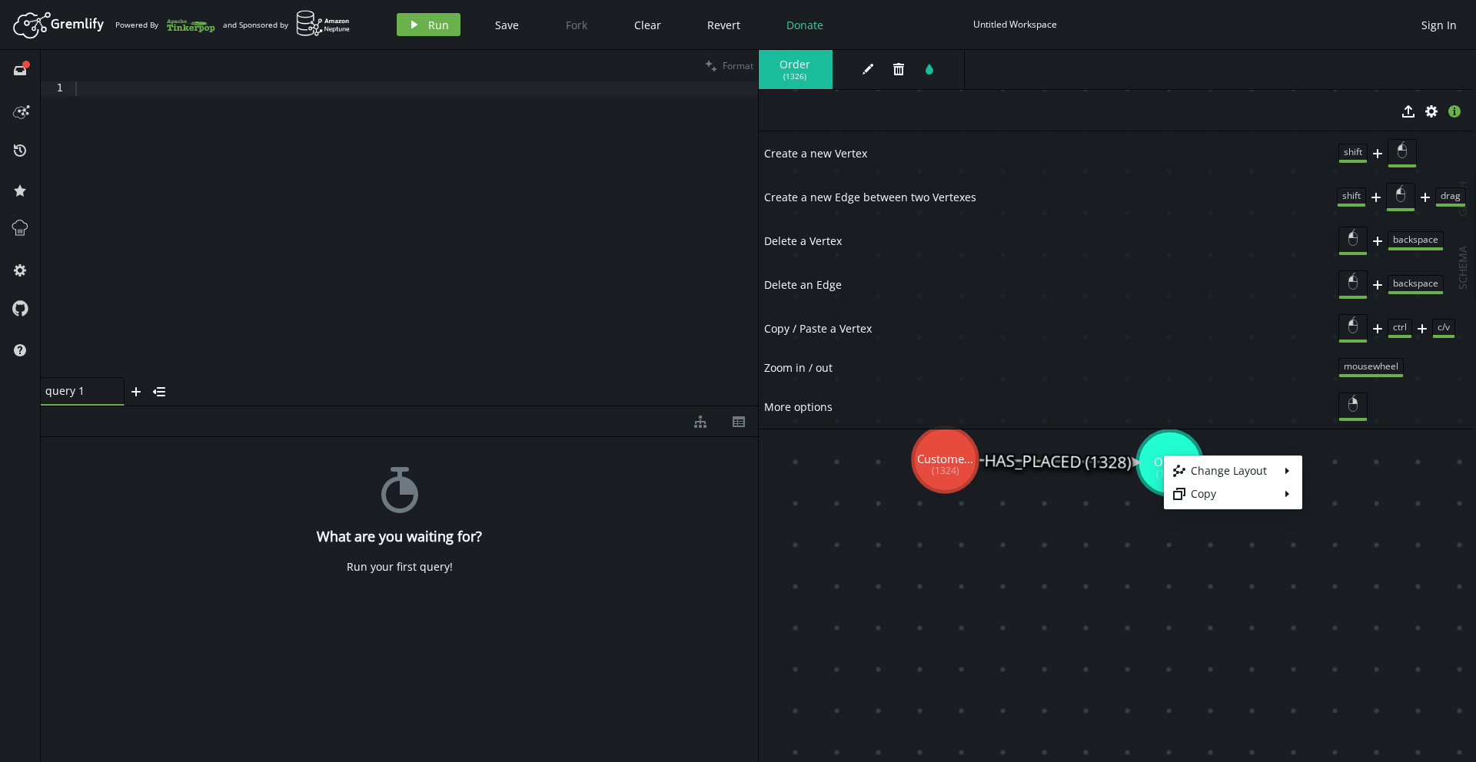
click at [1081, 555] on body "Artboard Created with Sketch. Powered By and Sponsored by play Run Save Fork Cl…" at bounding box center [738, 381] width 1476 height 762
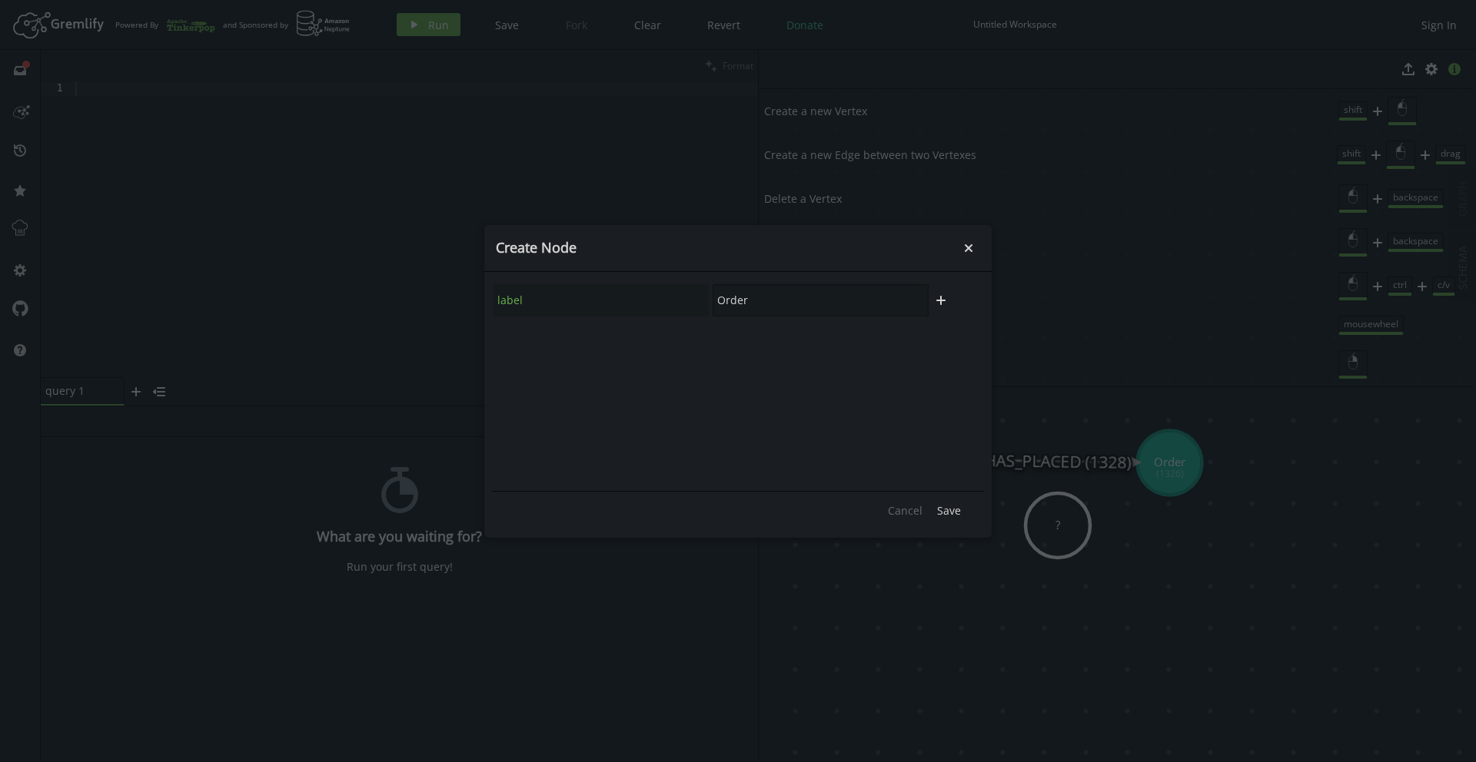
click at [812, 301] on input "Order" at bounding box center [820, 300] width 216 height 32
click at [941, 300] on icon "button" at bounding box center [940, 300] width 9 height 9
click at [771, 304] on input "OrderID" at bounding box center [820, 300] width 216 height 32
type input "Order"
click at [941, 302] on icon "button" at bounding box center [940, 300] width 9 height 9
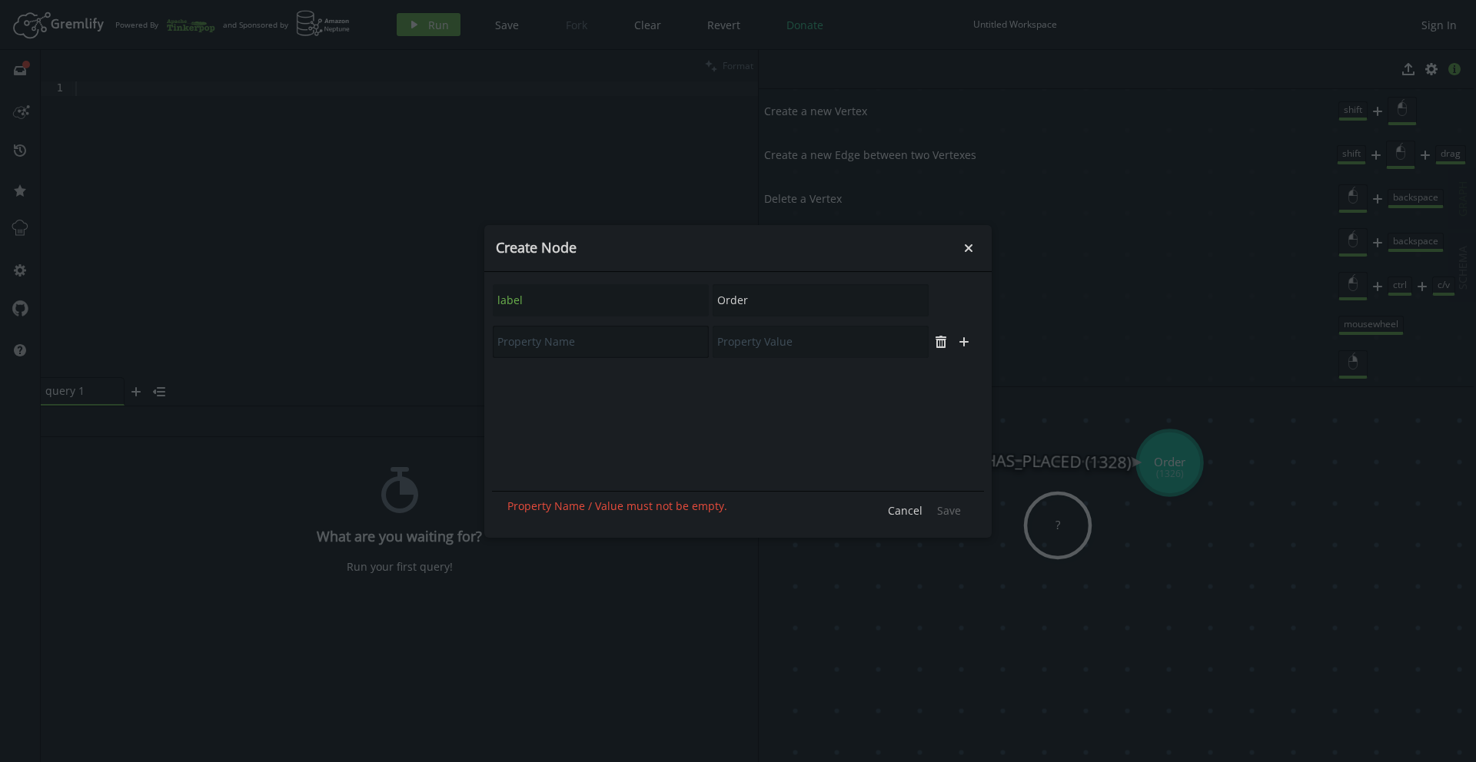
click at [535, 344] on input "text" at bounding box center [601, 342] width 216 height 32
type input "OrderId"
type input "1"
click at [968, 343] on icon "plus" at bounding box center [964, 342] width 12 height 12
click at [556, 385] on input "text" at bounding box center [601, 383] width 216 height 32
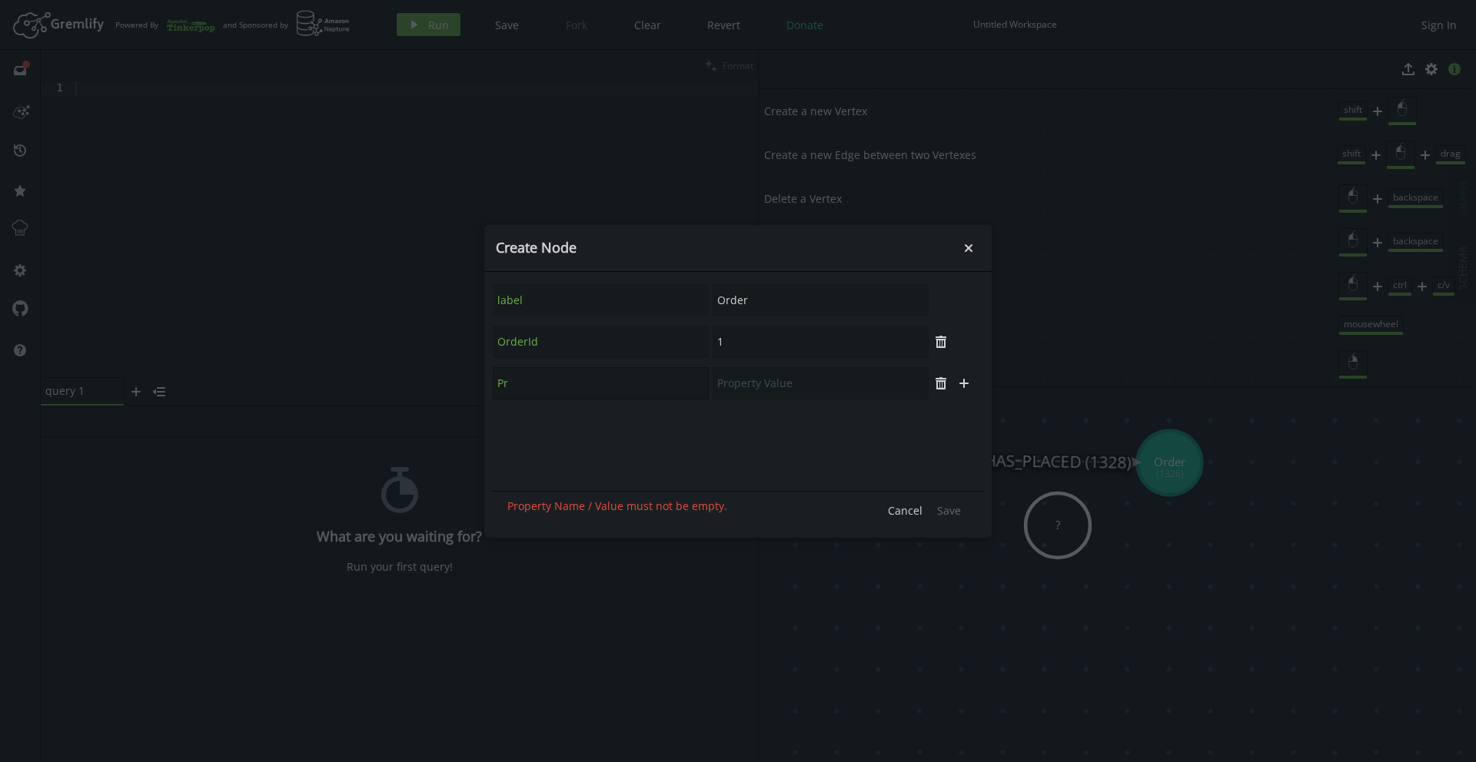
type input "P"
type input "Status"
type input "Delivered"
click at [951, 512] on span "Save" at bounding box center [949, 510] width 24 height 15
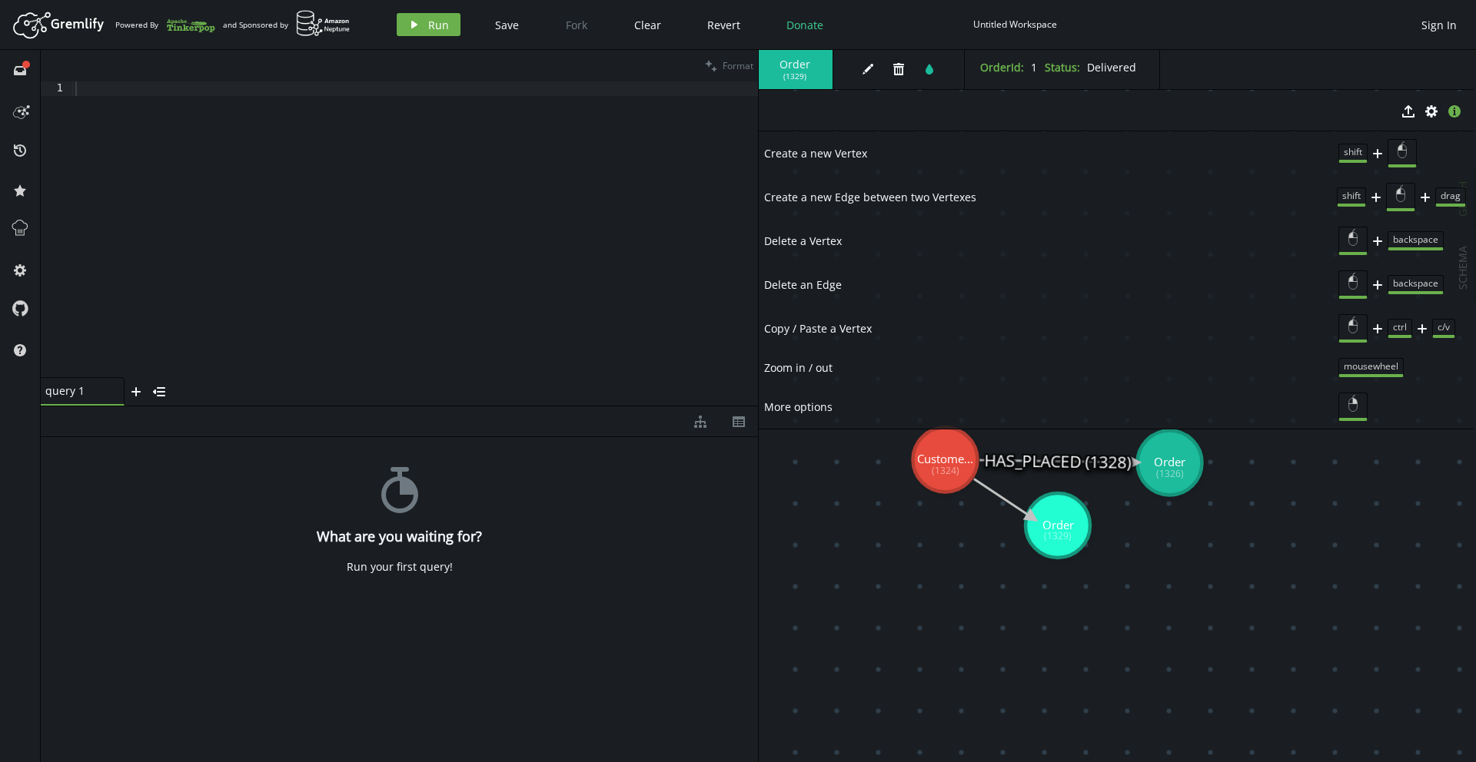
drag, startPoint x: 947, startPoint y: 456, endPoint x: 1032, endPoint y: 518, distance: 105.2
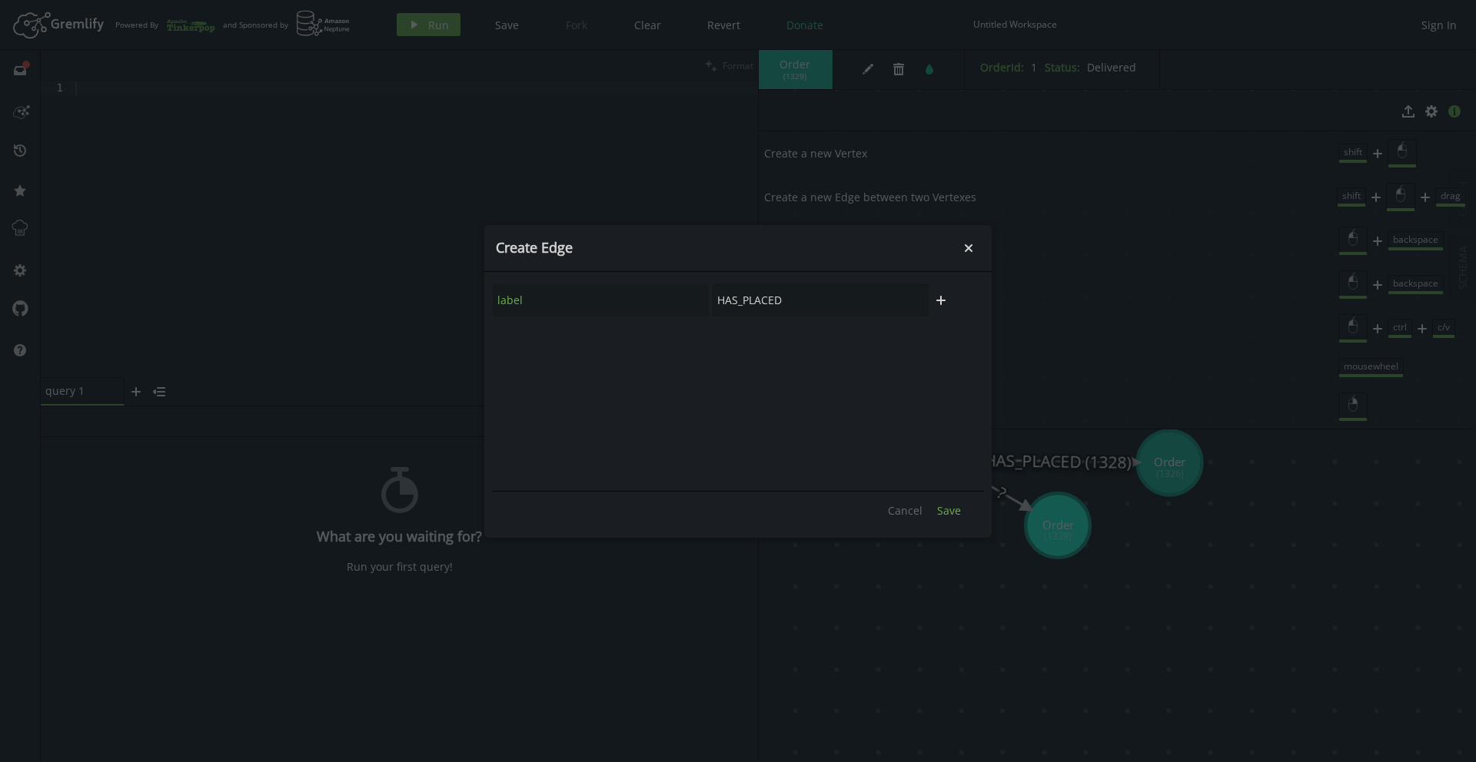
click at [951, 512] on span "Save" at bounding box center [949, 510] width 24 height 15
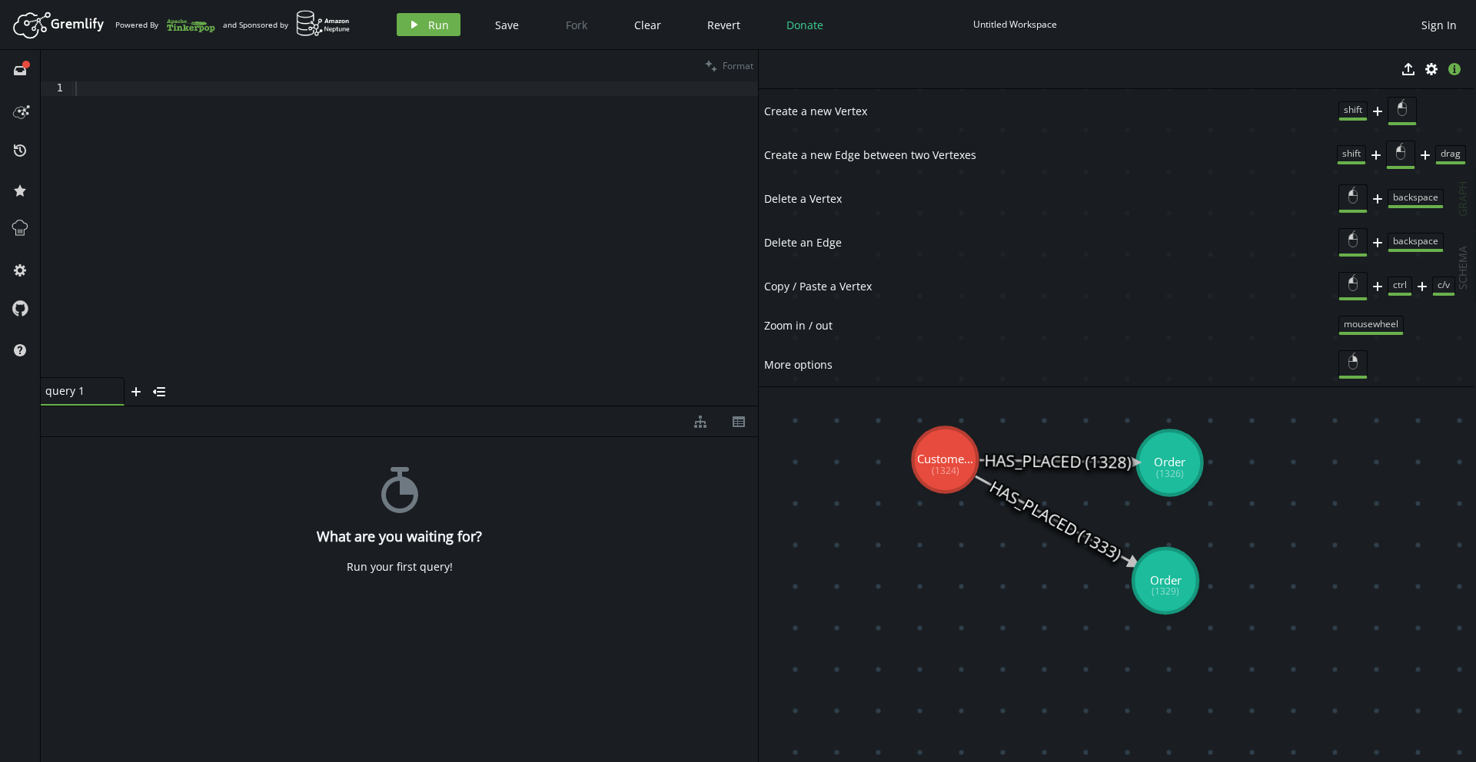
drag, startPoint x: 1075, startPoint y: 523, endPoint x: 1165, endPoint y: 580, distance: 106.8
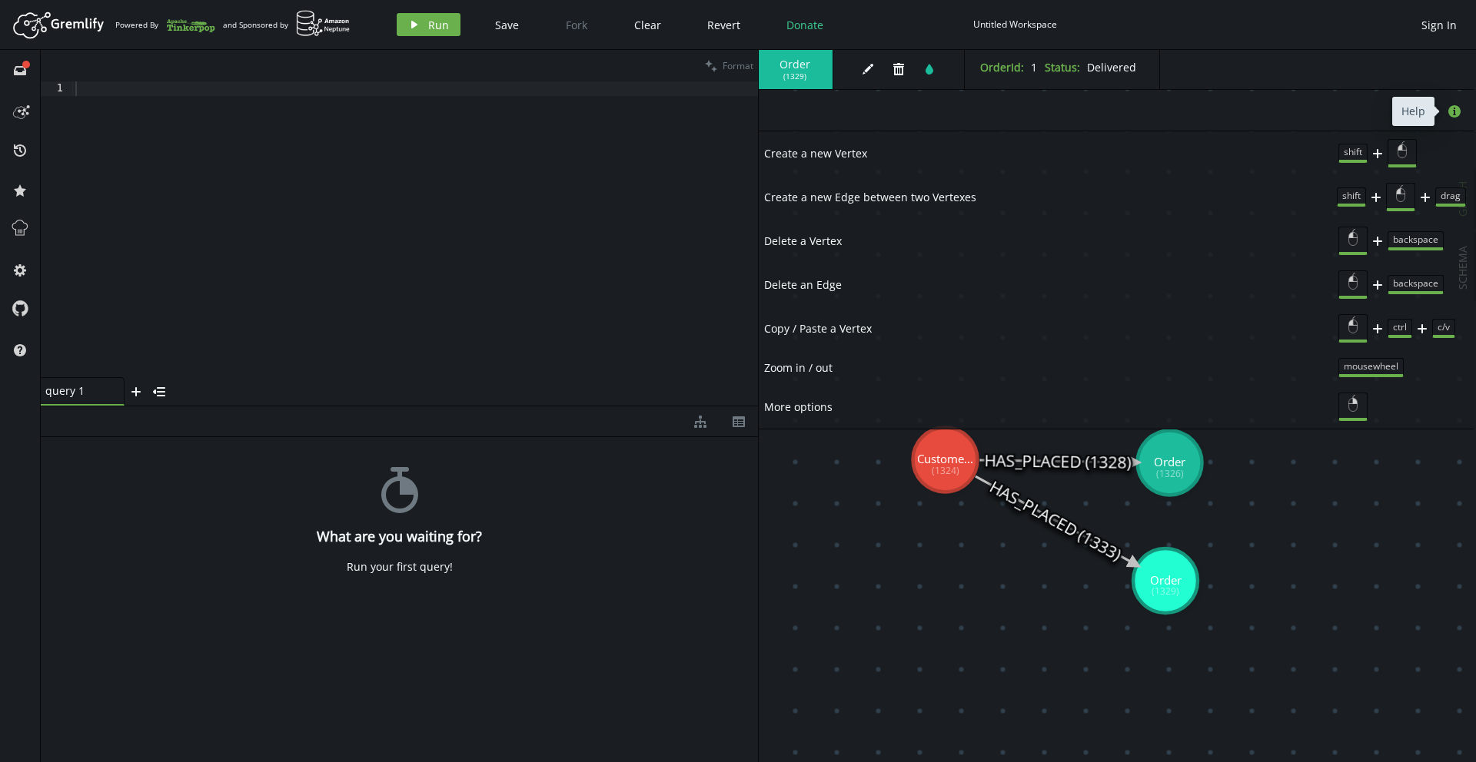
click at [1456, 108] on icon "button" at bounding box center [1454, 111] width 12 height 12
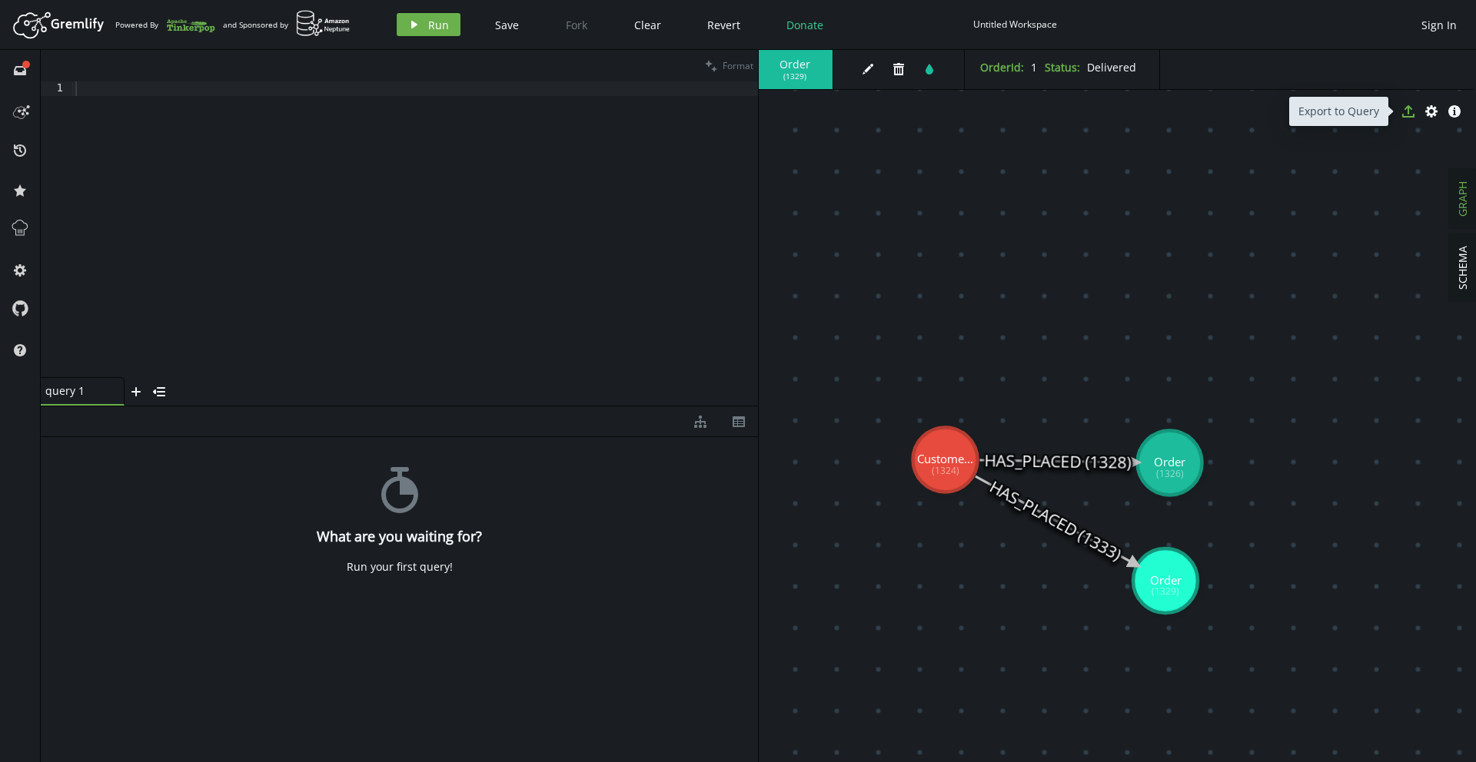
click at [1413, 115] on icon "button" at bounding box center [1408, 111] width 12 height 12
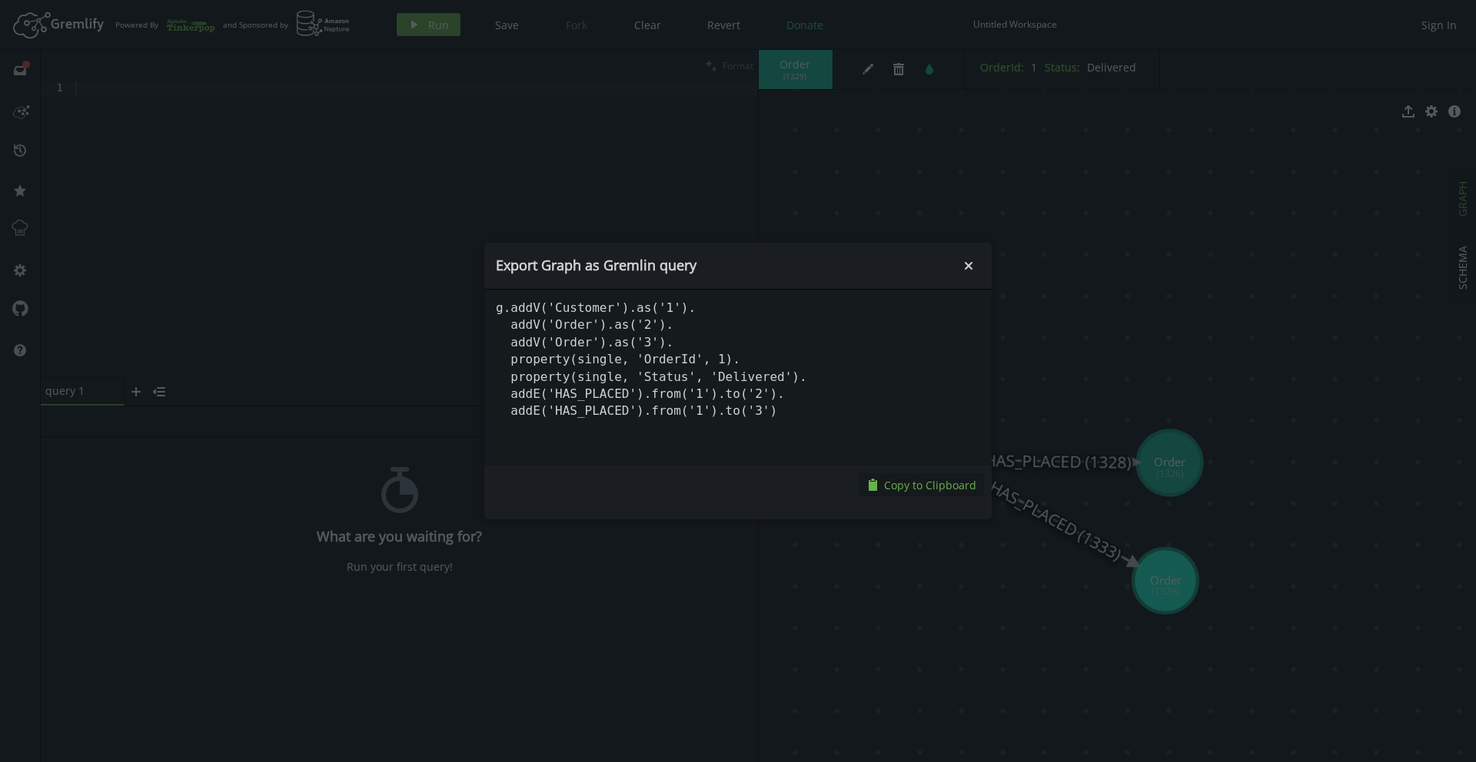
click at [918, 486] on span "Copy to Clipboard" at bounding box center [930, 485] width 92 height 15
click at [966, 269] on icon "small-cross" at bounding box center [968, 265] width 15 height 15
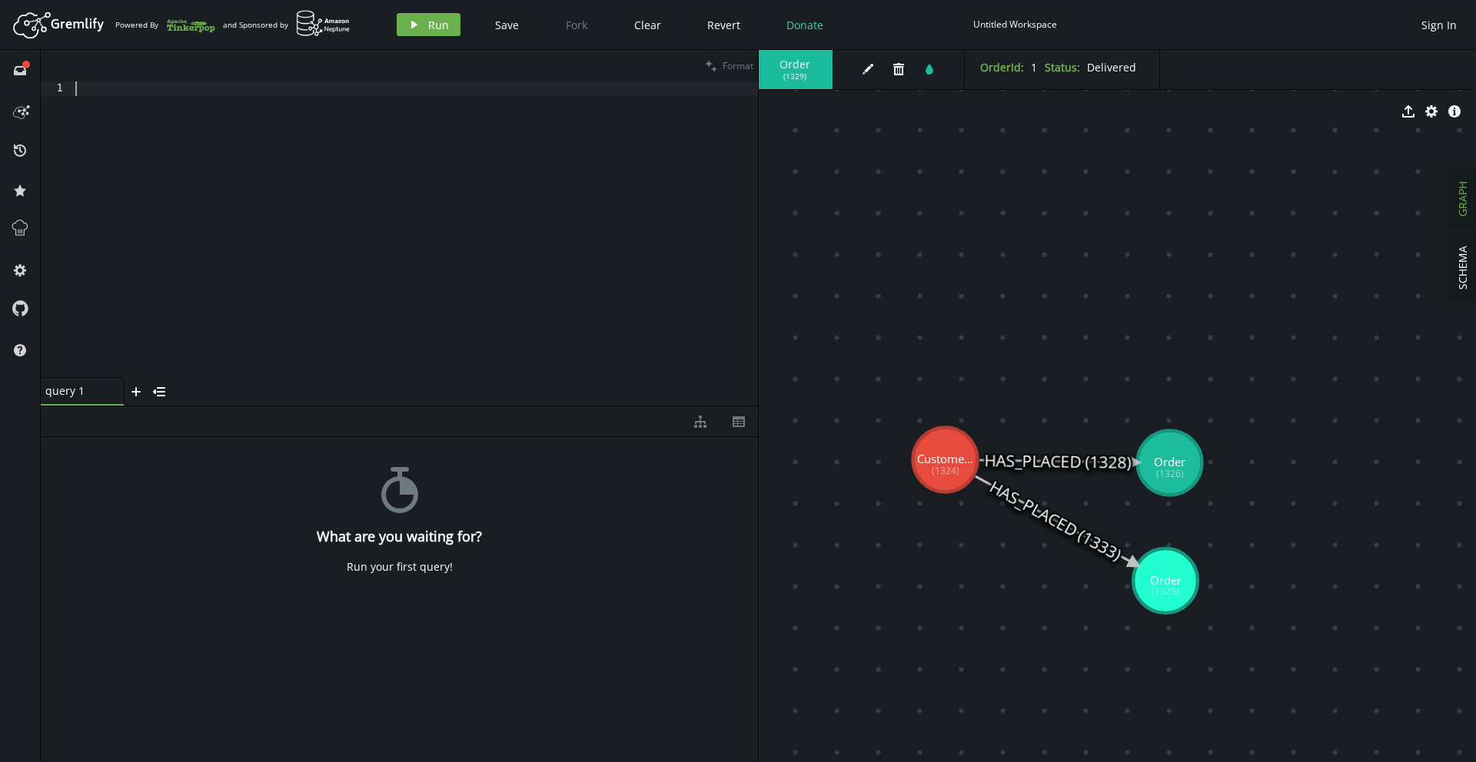
click at [147, 105] on div at bounding box center [415, 243] width 686 height 325
paste textarea "addE('HAS_PLACED').from('1').to('3')"
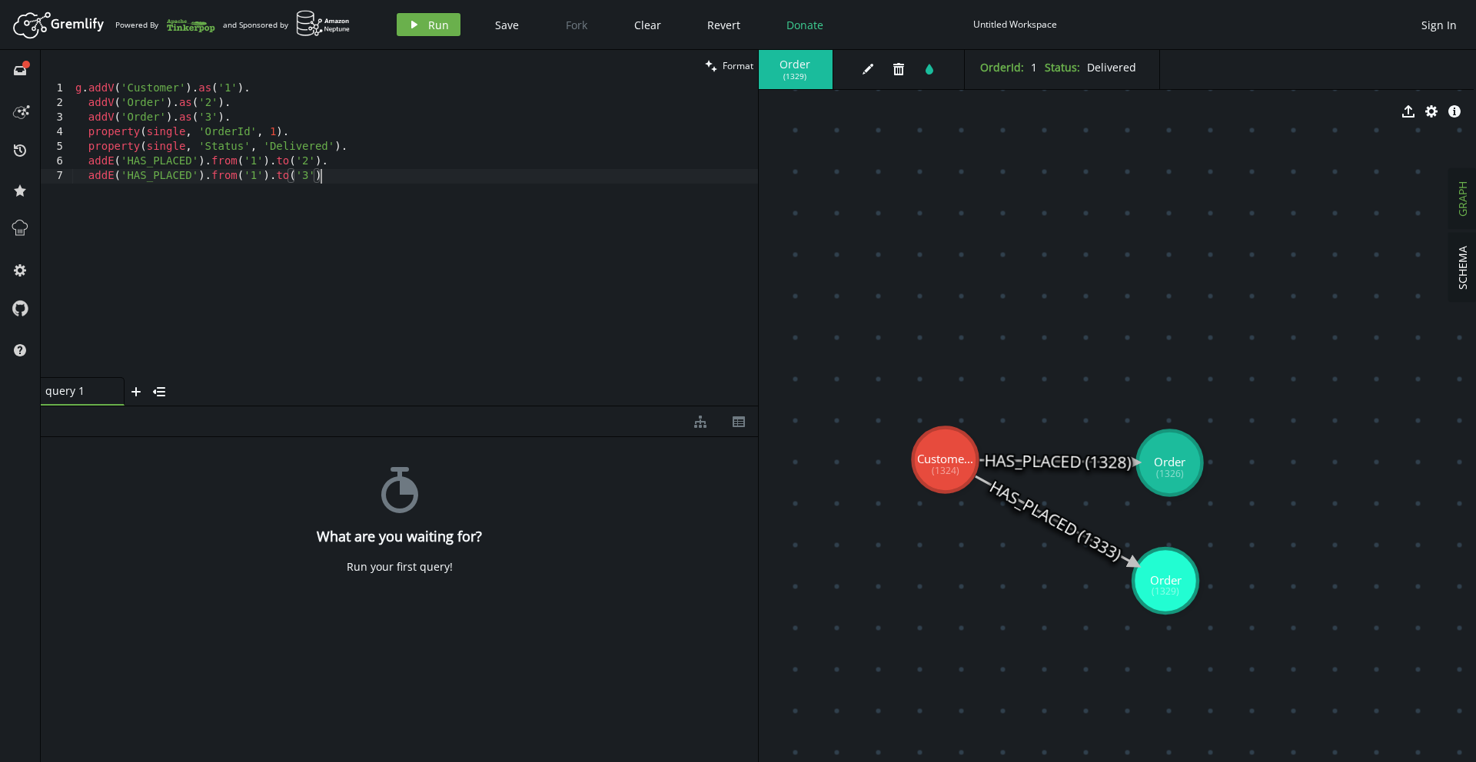
click at [330, 176] on div "g . addV ( 'Customer' ) . as ( '1' ) . addV ( 'Order' ) . as ( '2' ) . addV ( '…" at bounding box center [415, 243] width 686 height 325
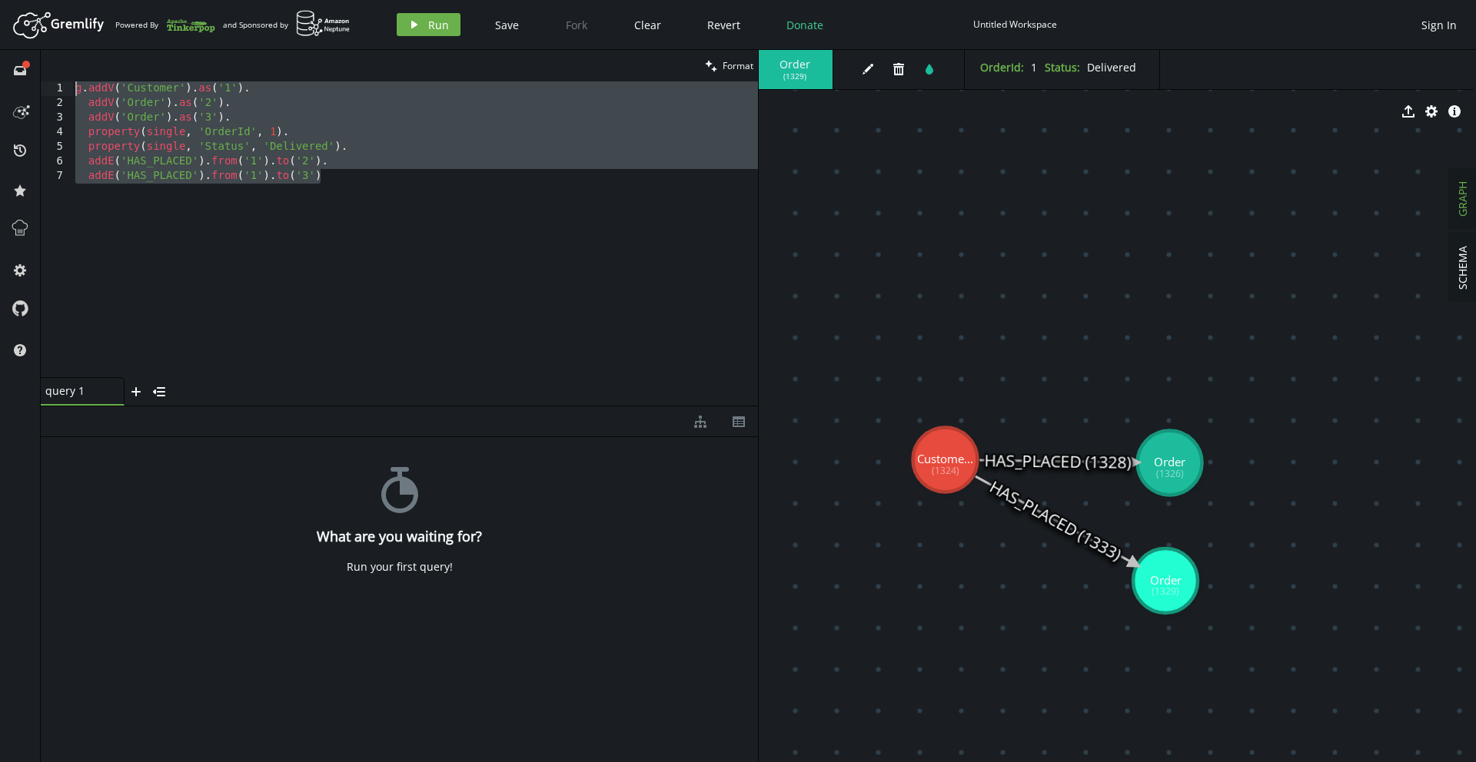
drag, startPoint x: 341, startPoint y: 177, endPoint x: 57, endPoint y: 89, distance: 297.5
click at [57, 89] on div "addE('HAS_PLACED').from('1').to('3') 1 2 3 4 5 6 7 g . addV ( 'Customer' ) . as…" at bounding box center [399, 229] width 717 height 296
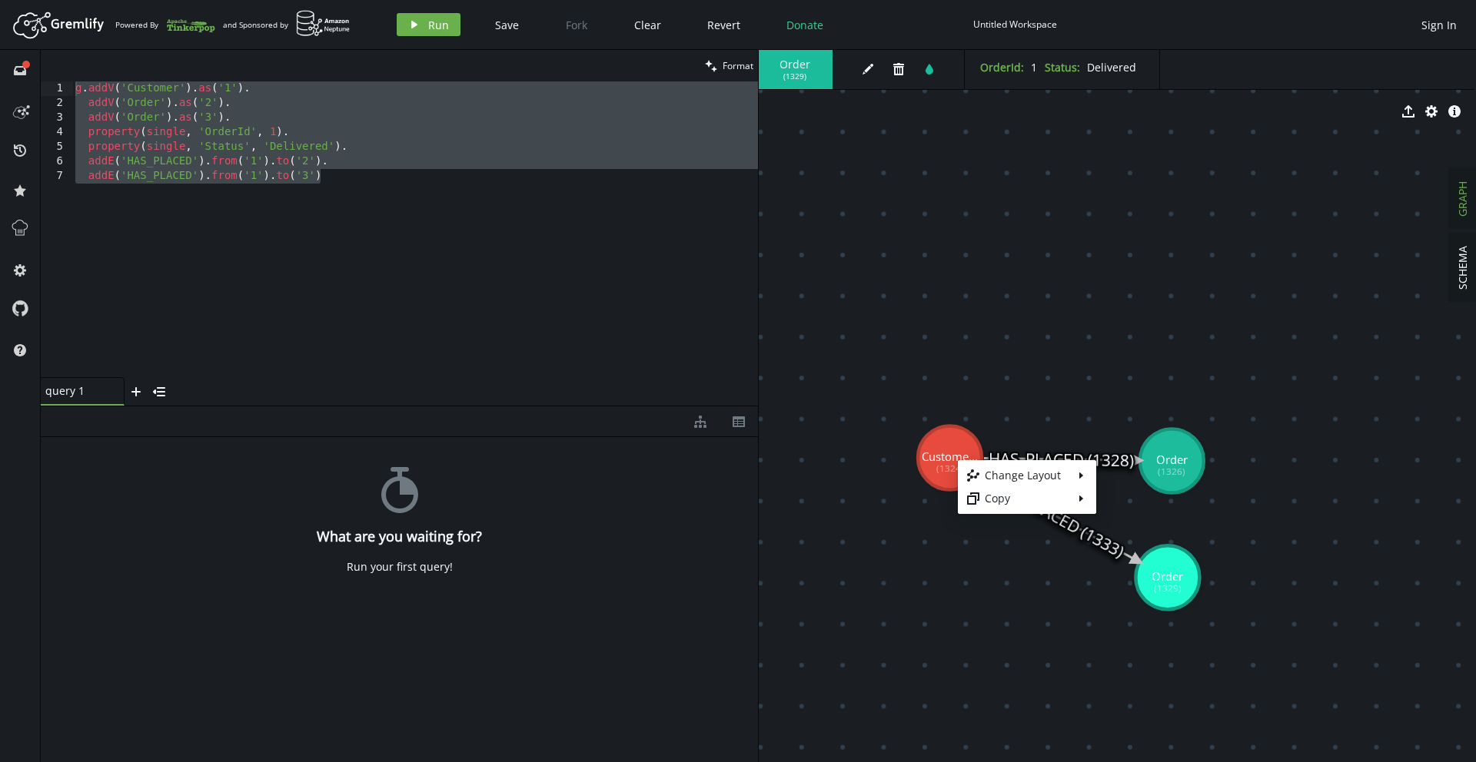
click at [934, 440] on body "Artboard Created with Sketch. Powered By and Sponsored by play Run Save Fork Cl…" at bounding box center [738, 381] width 1476 height 762
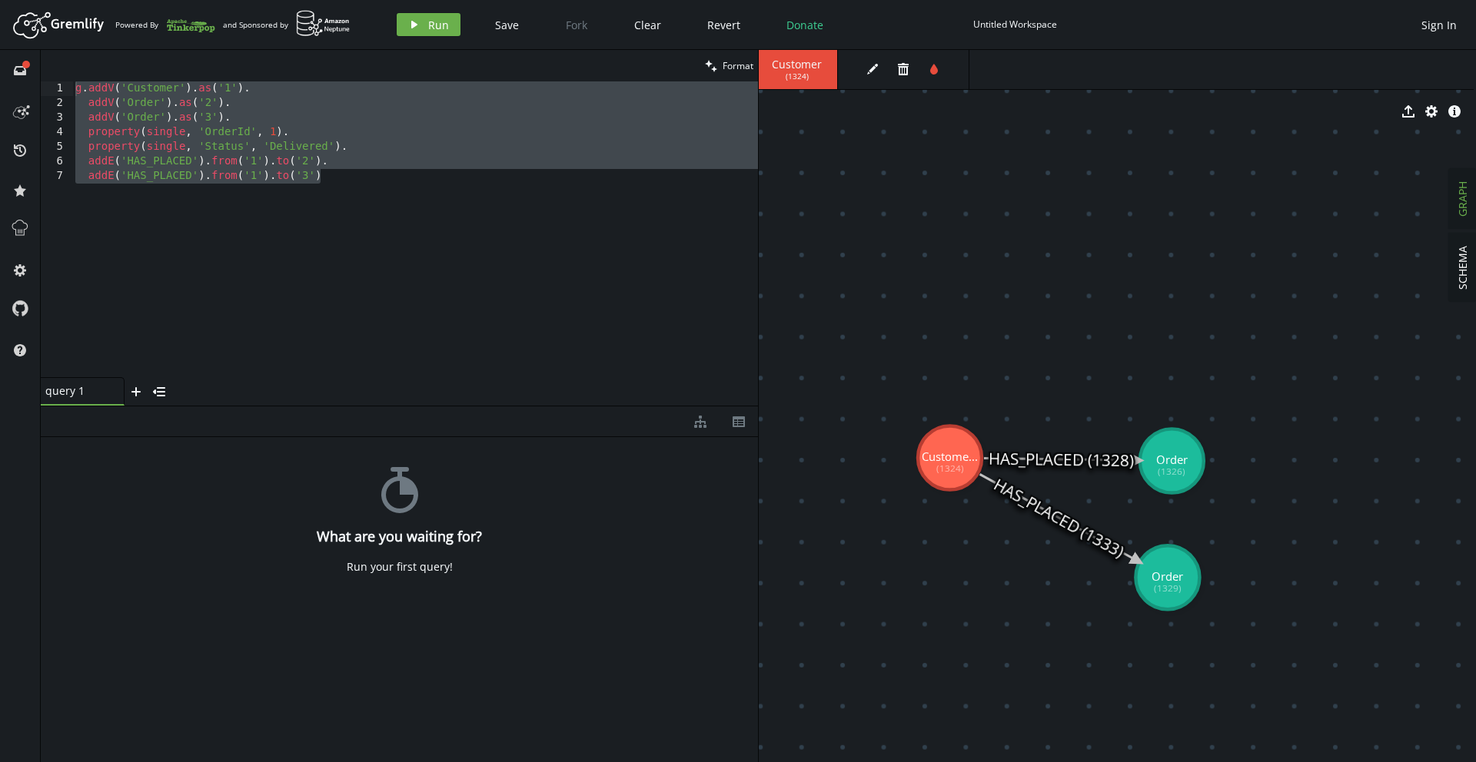
click at [330, 173] on div "g . addV ( 'Customer' ) . as ( '1' ) . addV ( 'Order' ) . as ( '2' ) . addV ( '…" at bounding box center [415, 243] width 686 height 325
drag, startPoint x: 331, startPoint y: 181, endPoint x: 28, endPoint y: 69, distance: 322.6
click at [28, 69] on div "full-circle inbox history star cog help clean Format addE('HAS_PLACED').from('1…" at bounding box center [738, 406] width 1476 height 712
type textarea "g.addV('Customer').as('1'). addV('Order').as('2')."
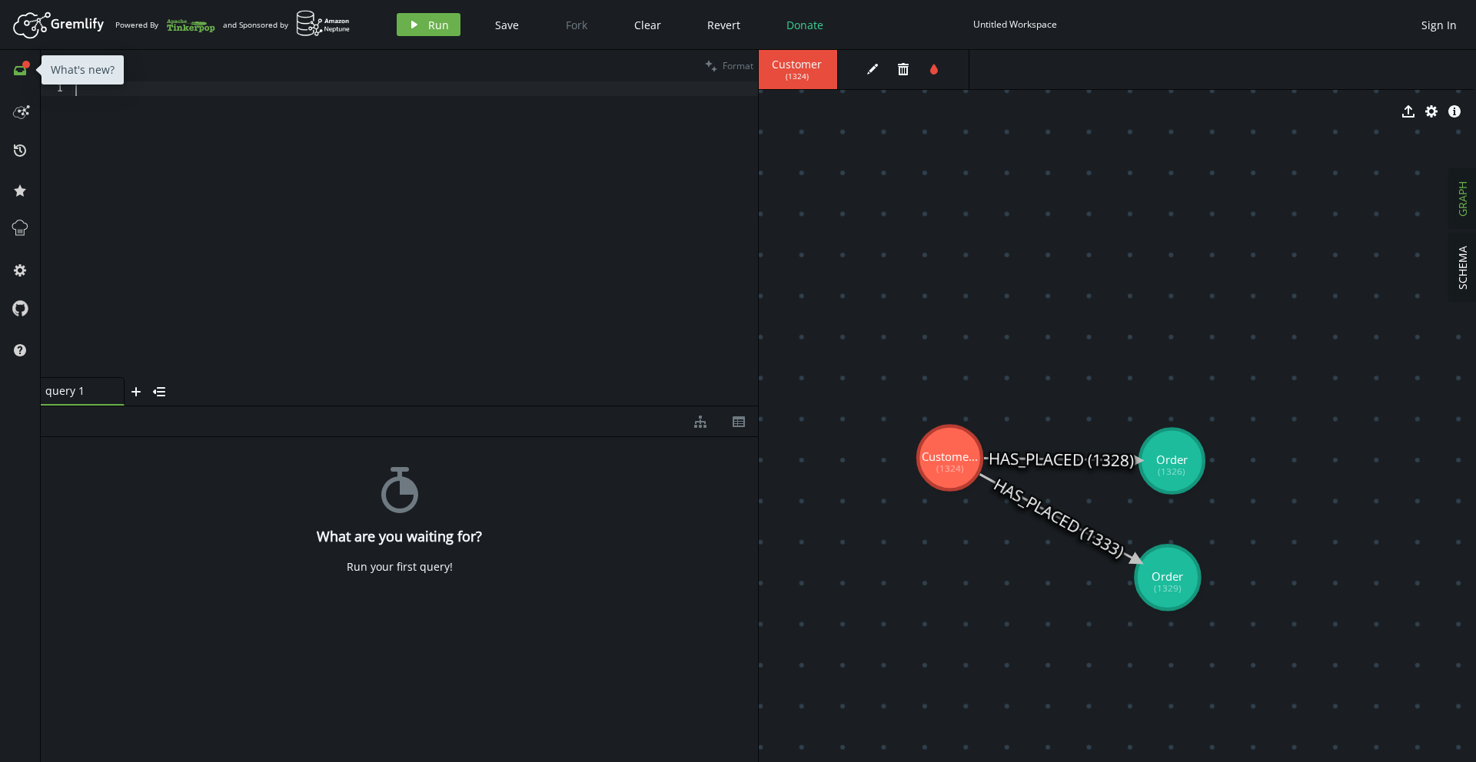
paste textarea "g.V().hasLabel('Order').has('Status', 'Delivered').in('HAS_PLACED')"
click at [432, 24] on span "Run" at bounding box center [438, 25] width 21 height 15
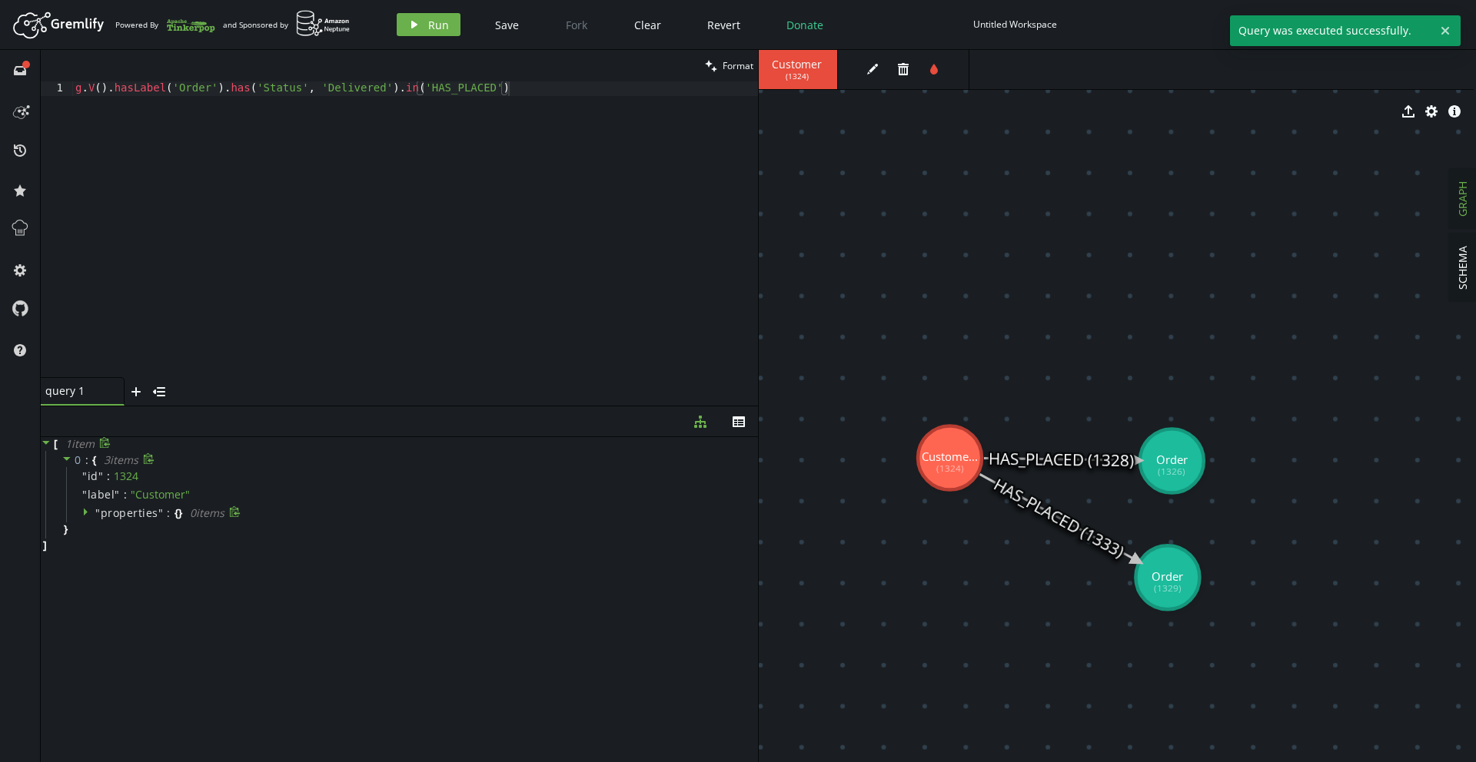
click at [85, 512] on icon at bounding box center [86, 513] width 4 height 8
click at [517, 91] on div "g . V ( ) . hasLabel ( 'Order' ) . has ( 'Status' , 'Delivered' ) . in ( 'HAS_P…" at bounding box center [415, 243] width 686 height 325
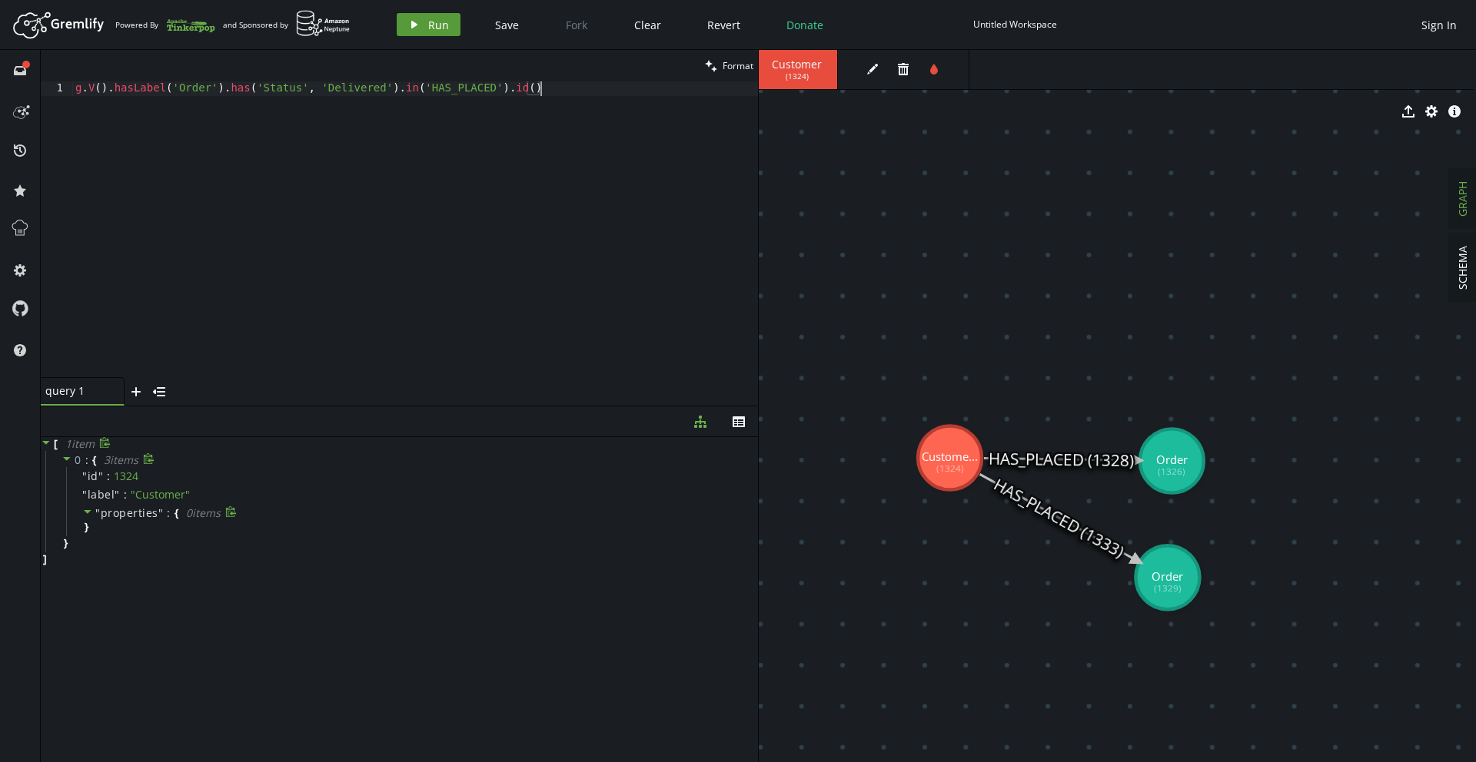
type textarea "g.V().hasLabel('Order').has('Status', 'Delivered').in('HAS_PLACED').id()"
click at [433, 30] on span "Run" at bounding box center [438, 25] width 21 height 15
click at [220, 91] on div "g . V ( ) . hasLabel ( 'Order' ) . has ( 'Status' , 'Delivered' ) . in ( 'HAS_P…" at bounding box center [415, 243] width 686 height 325
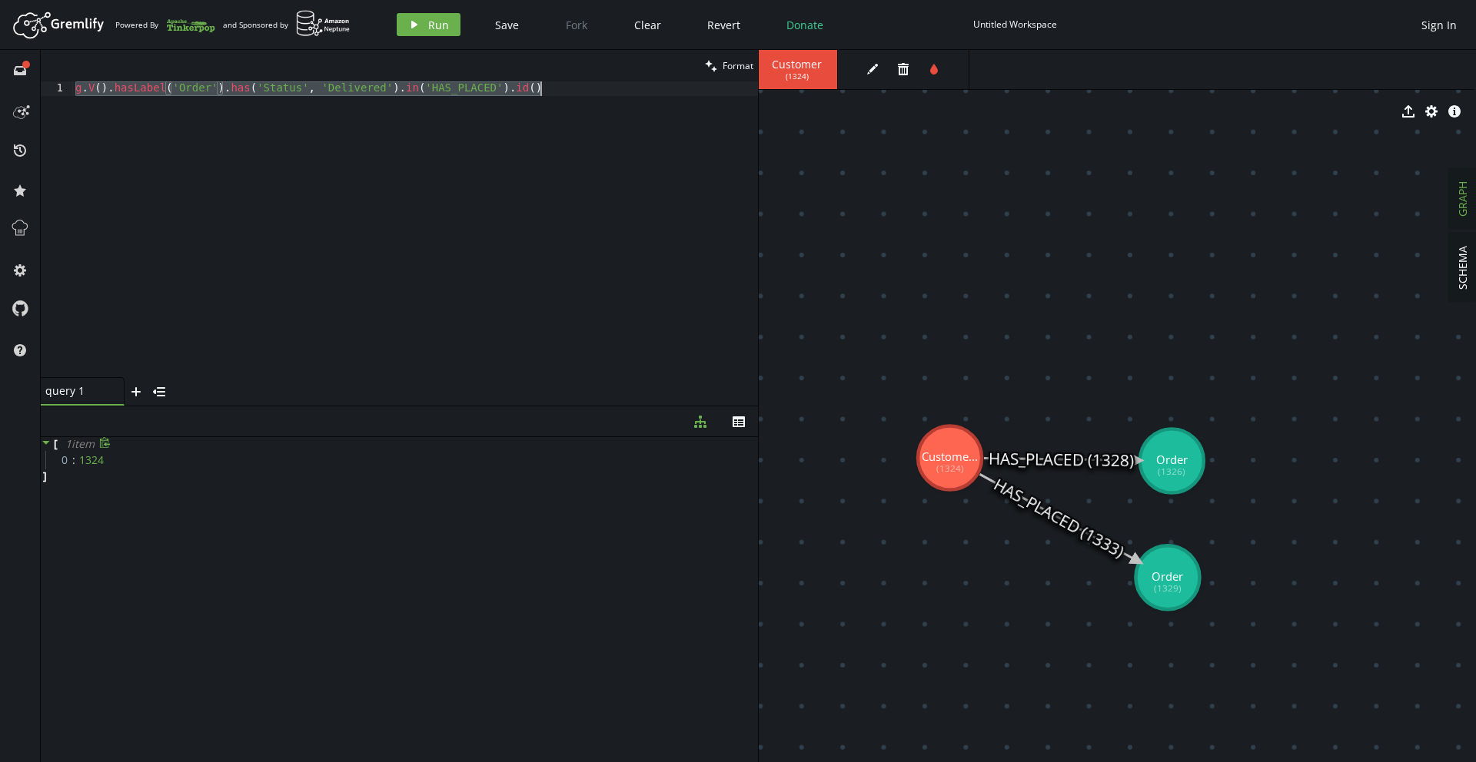
click at [220, 91] on div "g . V ( ) . hasLabel ( 'Order' ) . has ( 'Status' , 'Delivered' ) . in ( 'HAS_P…" at bounding box center [415, 243] width 686 height 325
click at [177, 91] on div "g . V ( ) . hasLabel ( 'Order' ) . has ( 'Status' , 'Delivered' ) . in ( 'HAS_P…" at bounding box center [415, 243] width 686 height 325
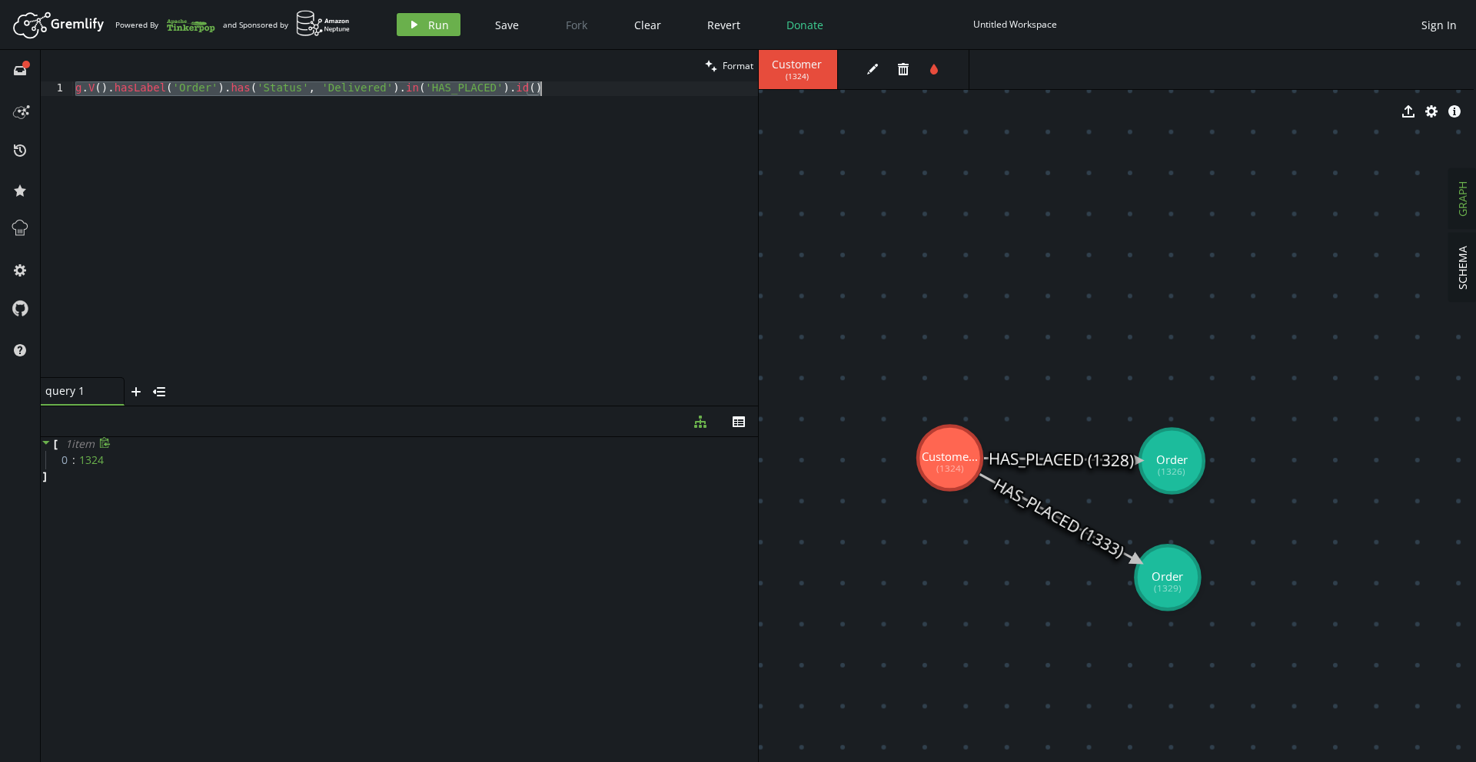
click at [293, 90] on div "g . V ( ) . hasLabel ( 'Order' ) . has ( 'Status' , 'Delivered' ) . in ( 'HAS_P…" at bounding box center [415, 243] width 686 height 325
drag, startPoint x: 398, startPoint y: 90, endPoint x: 65, endPoint y: 154, distance: 339.7
click at [58, 88] on div "g.V().hasLabel('Order').has('Status', 'Delivered').in('HAS_PLACED').id() 1 g . …" at bounding box center [399, 229] width 717 height 296
